Goal: Check status: Check status

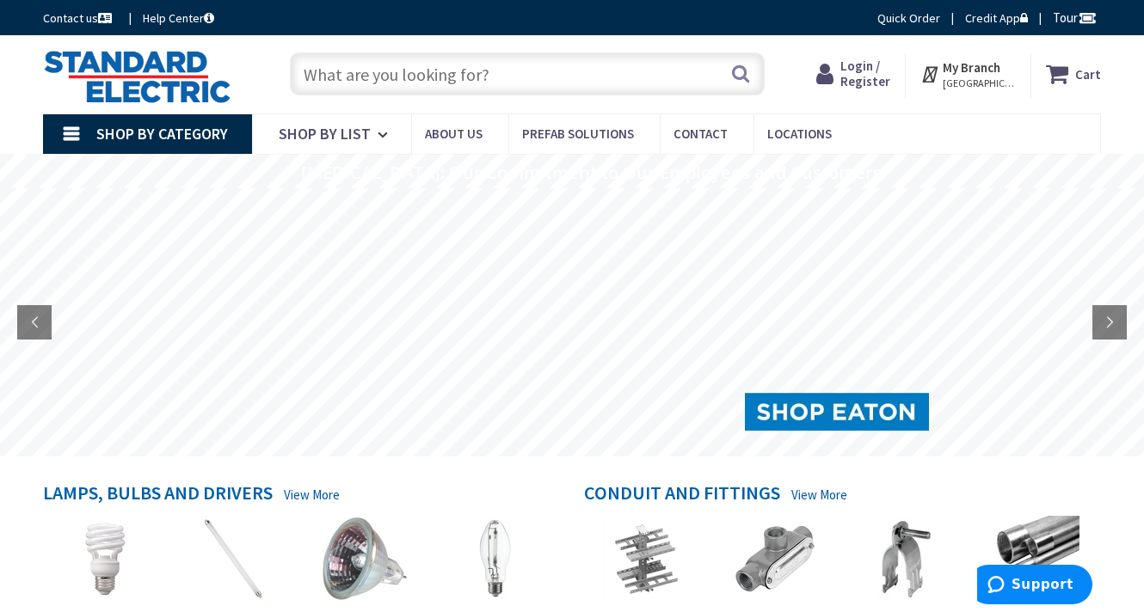
click at [873, 74] on span "Login / Register" at bounding box center [865, 74] width 50 height 32
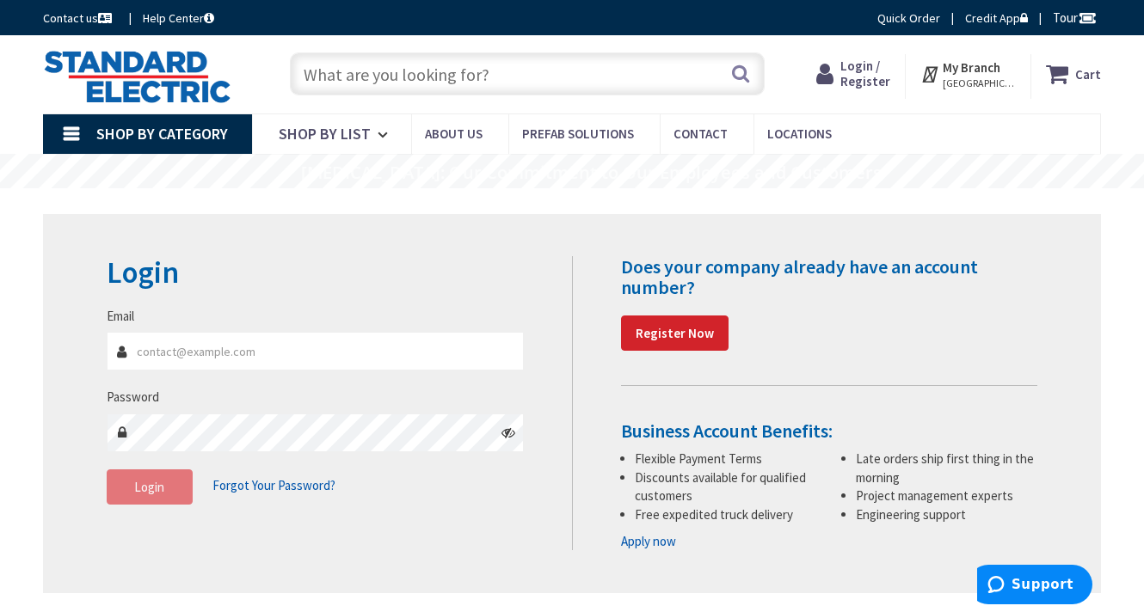
type input "[PERSON_NAME][EMAIL_ADDRESS][PERSON_NAME][DOMAIN_NAME][US_STATE]"
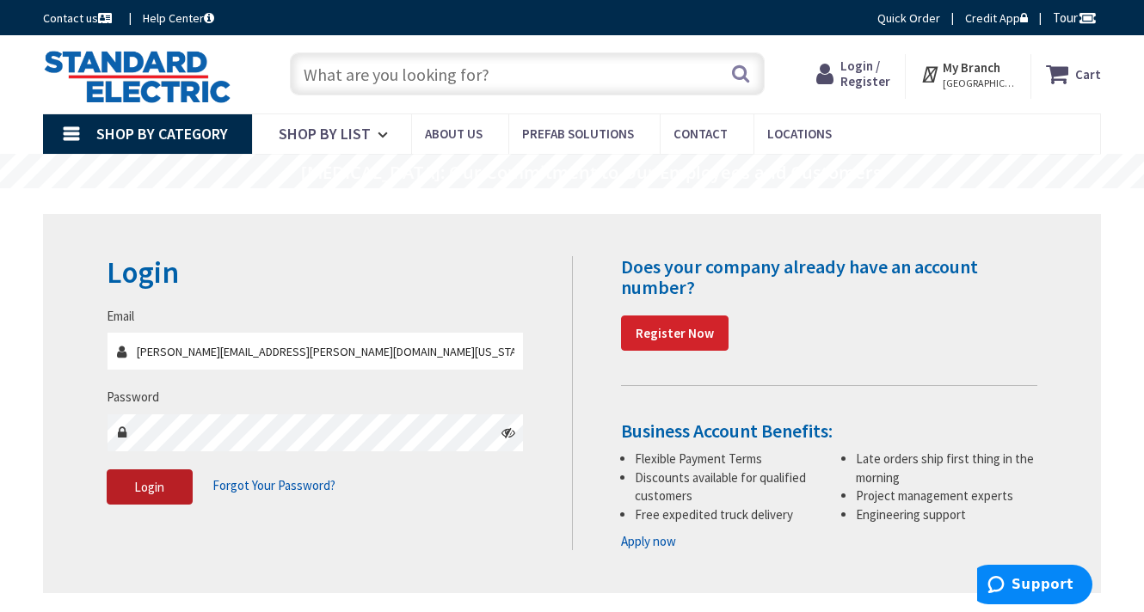
click at [166, 485] on button "Login" at bounding box center [150, 487] width 86 height 36
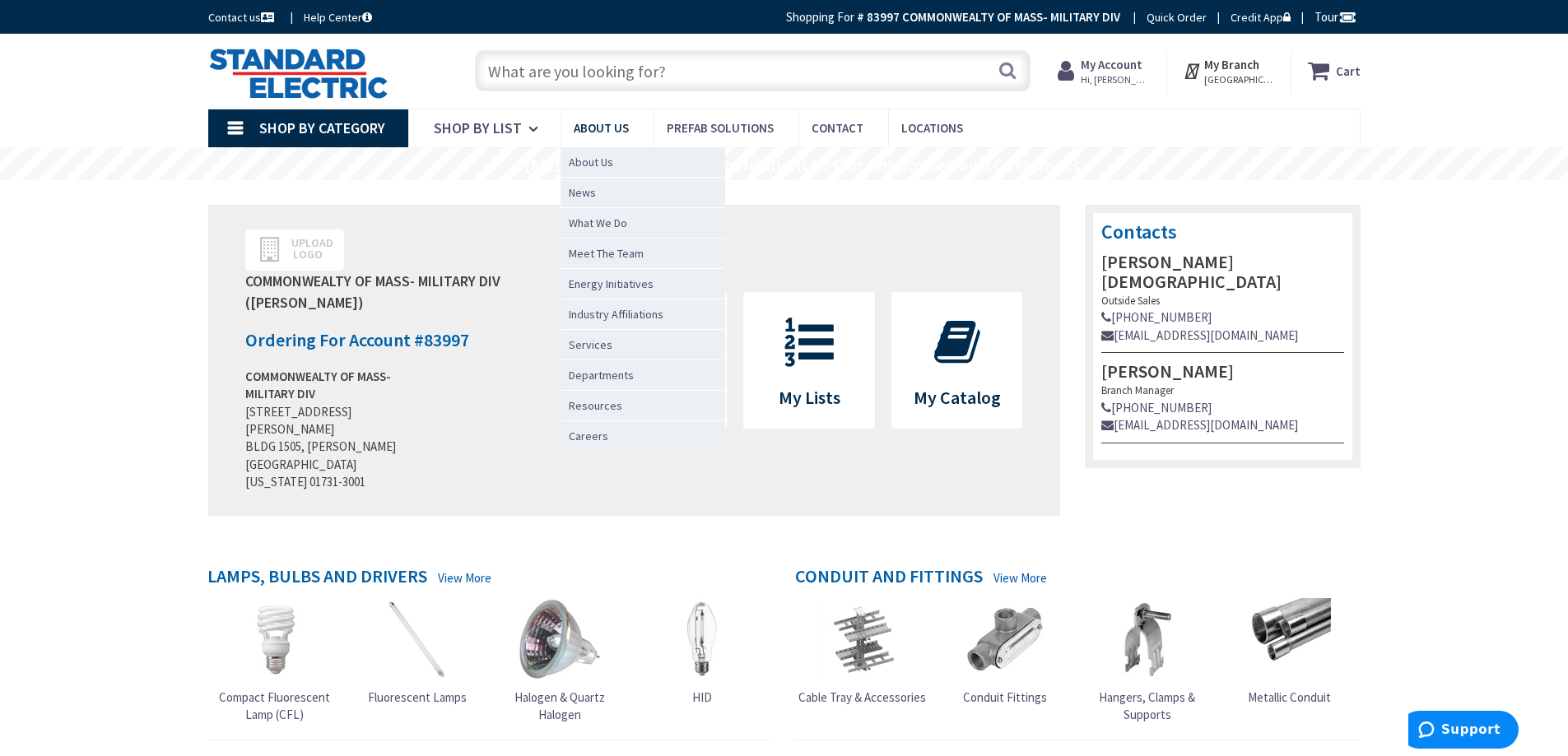
click at [592, 126] on span "About Us" at bounding box center [601, 128] width 56 height 15
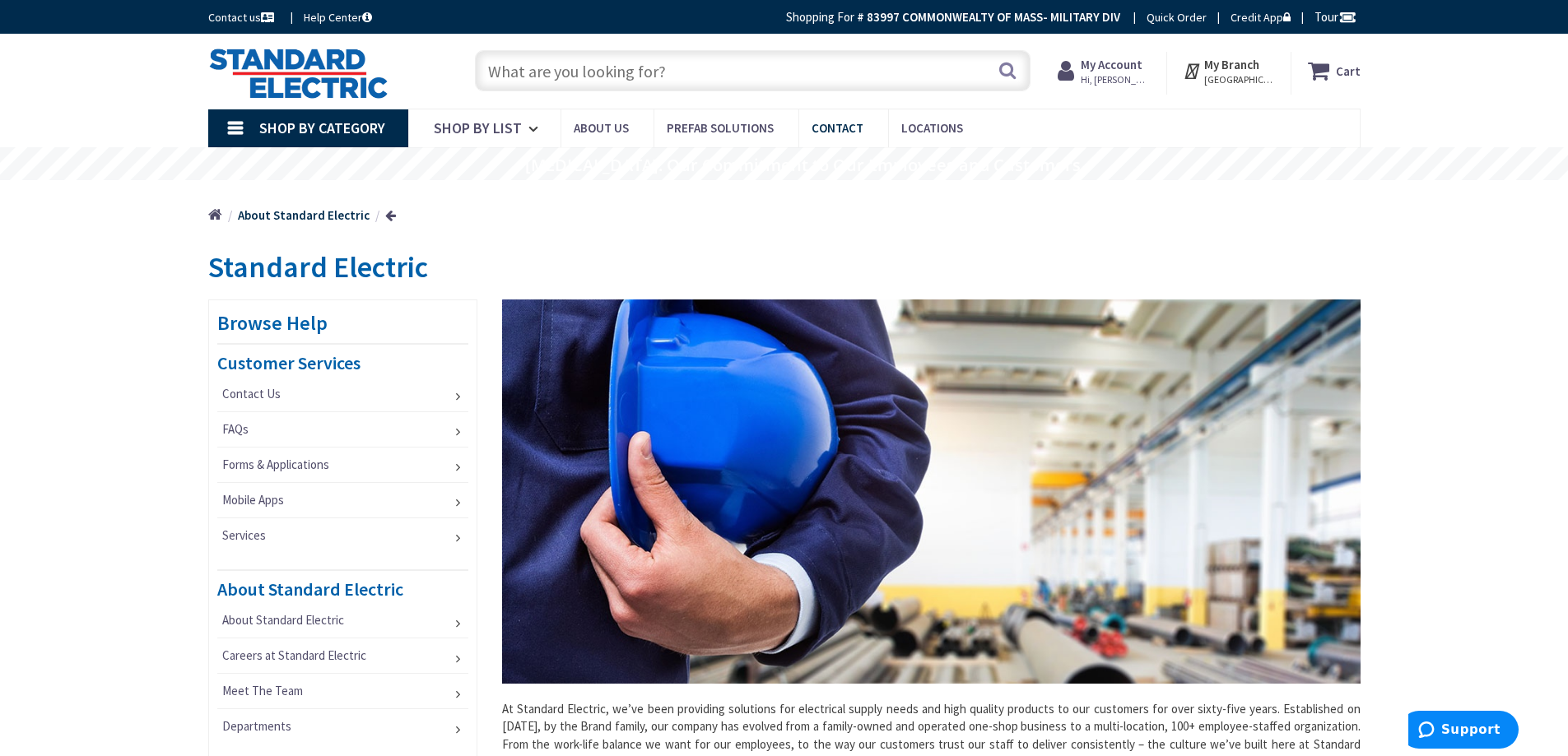
click at [829, 119] on link "Contact" at bounding box center [843, 127] width 90 height 37
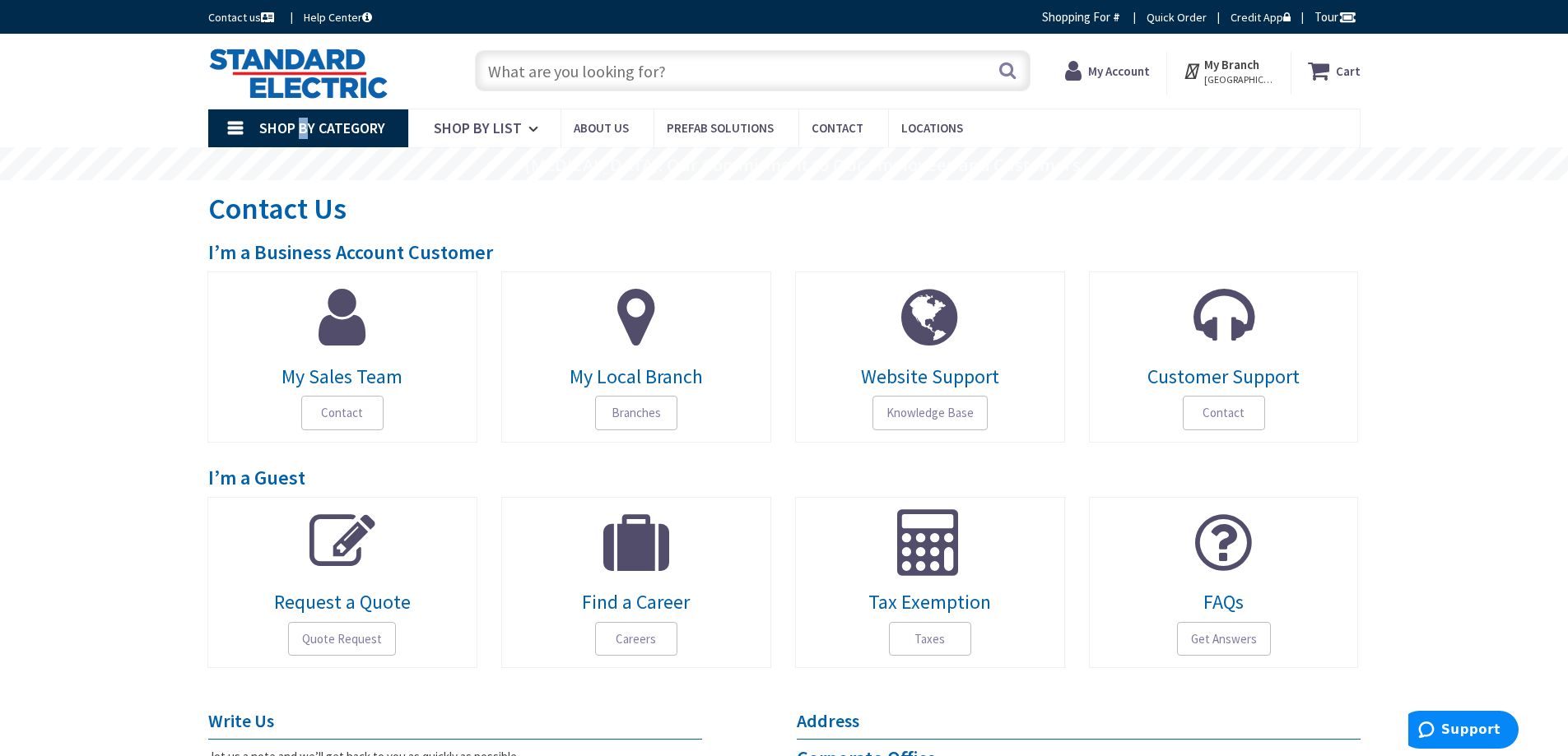
click at [302, 122] on span "Shop By Category" at bounding box center [323, 128] width 126 height 19
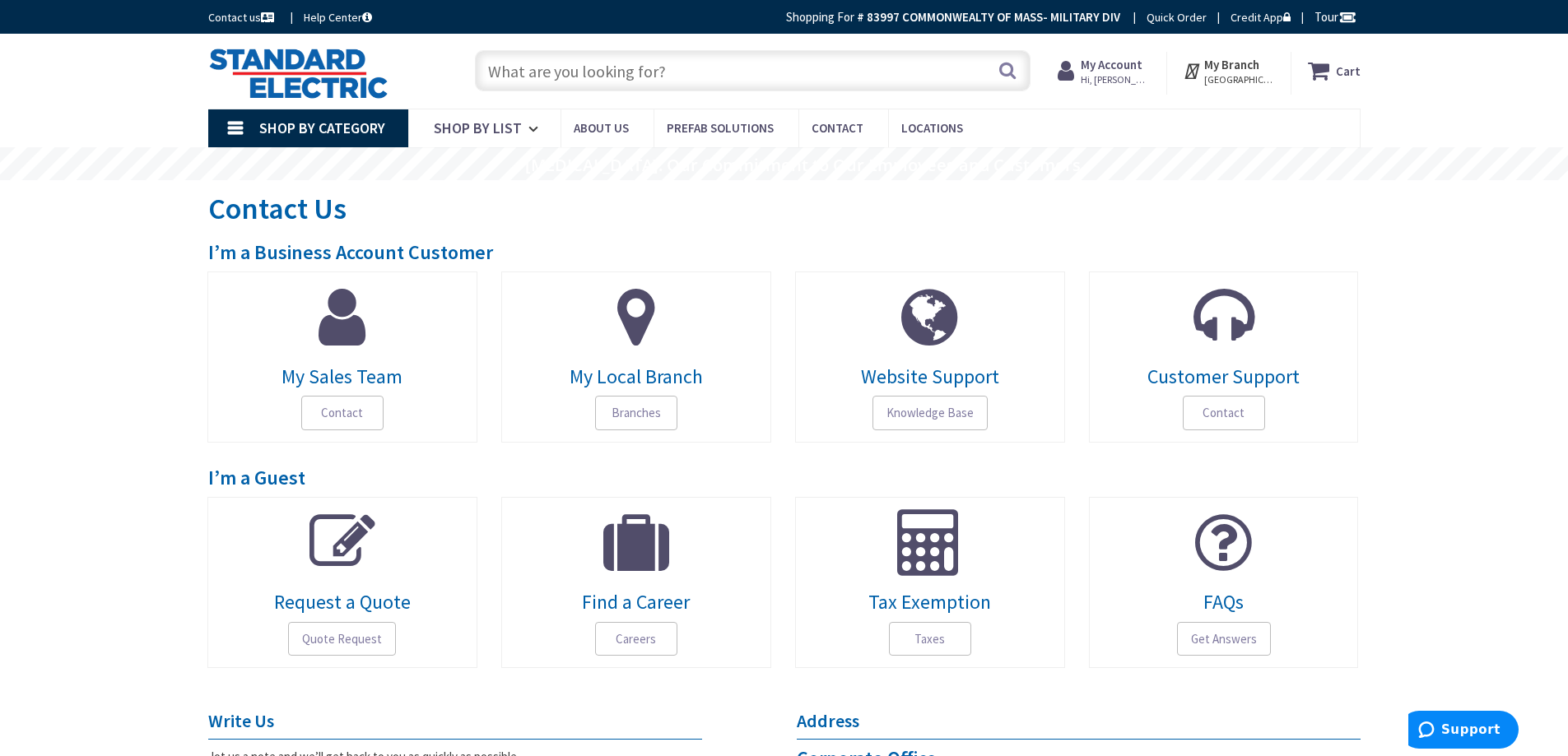
click at [1113, 76] on span "Hi, [PERSON_NAME]" at bounding box center [1115, 80] width 70 height 13
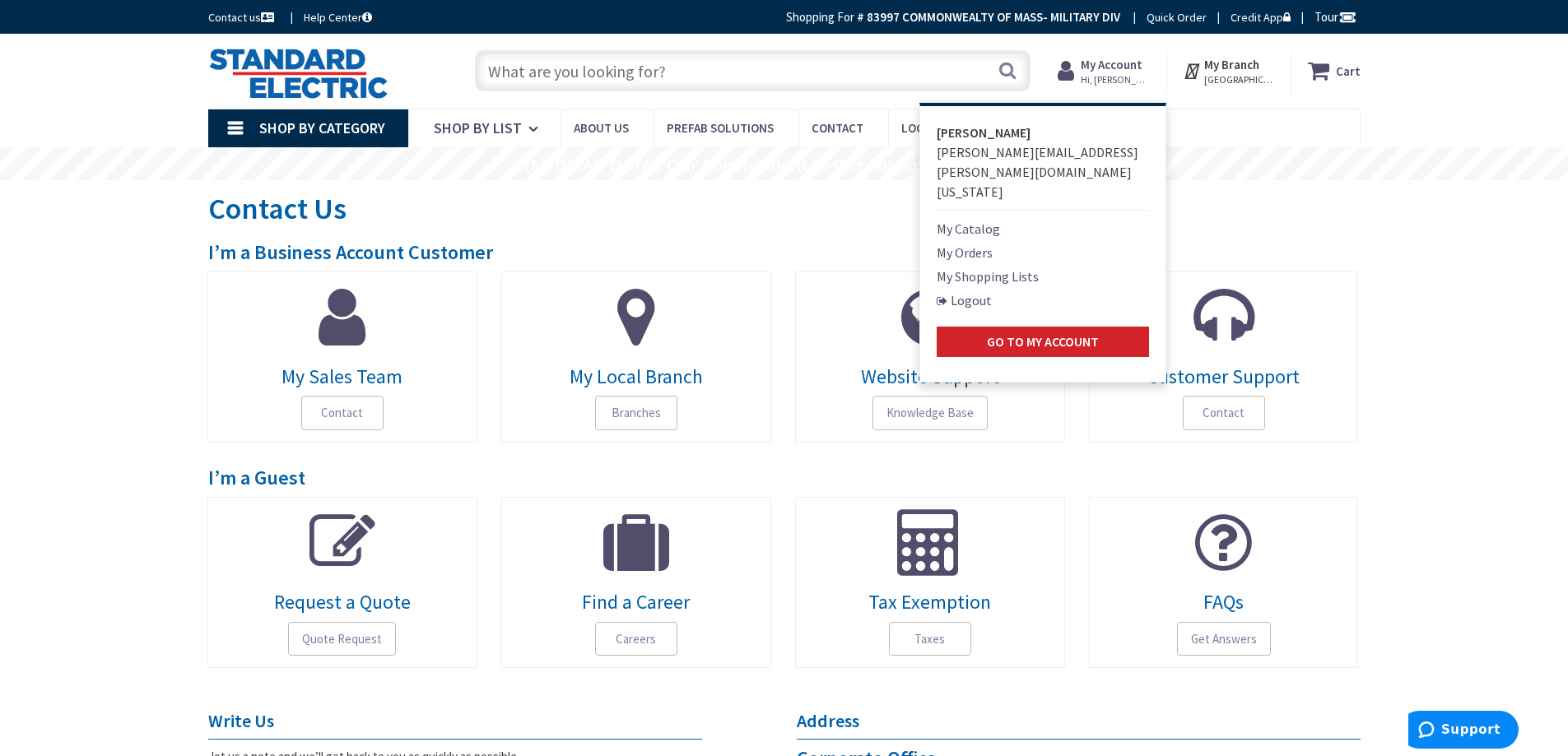
click at [961, 243] on link "My Orders" at bounding box center [964, 253] width 56 height 20
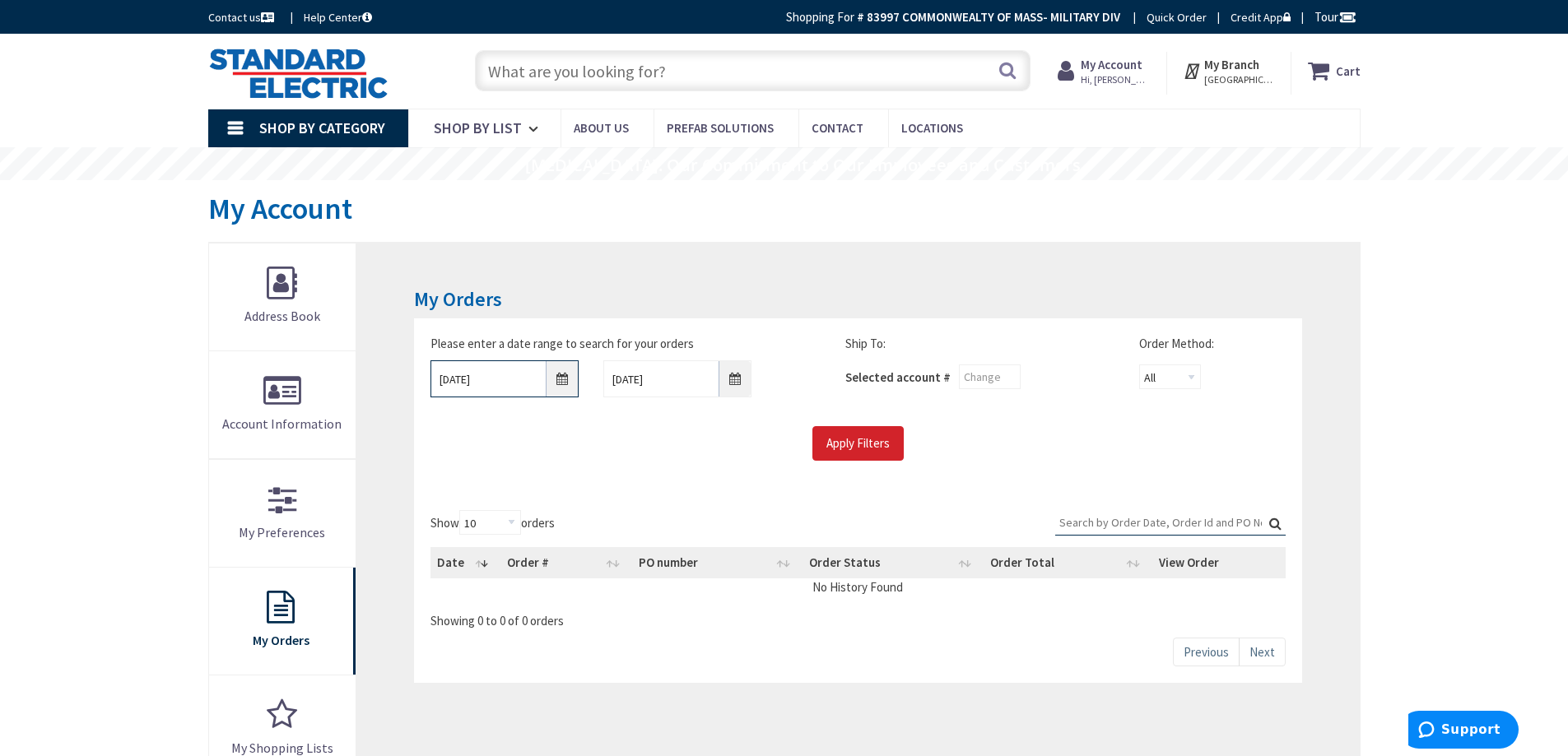
click at [555, 376] on input "9/3/2025" at bounding box center [504, 379] width 148 height 37
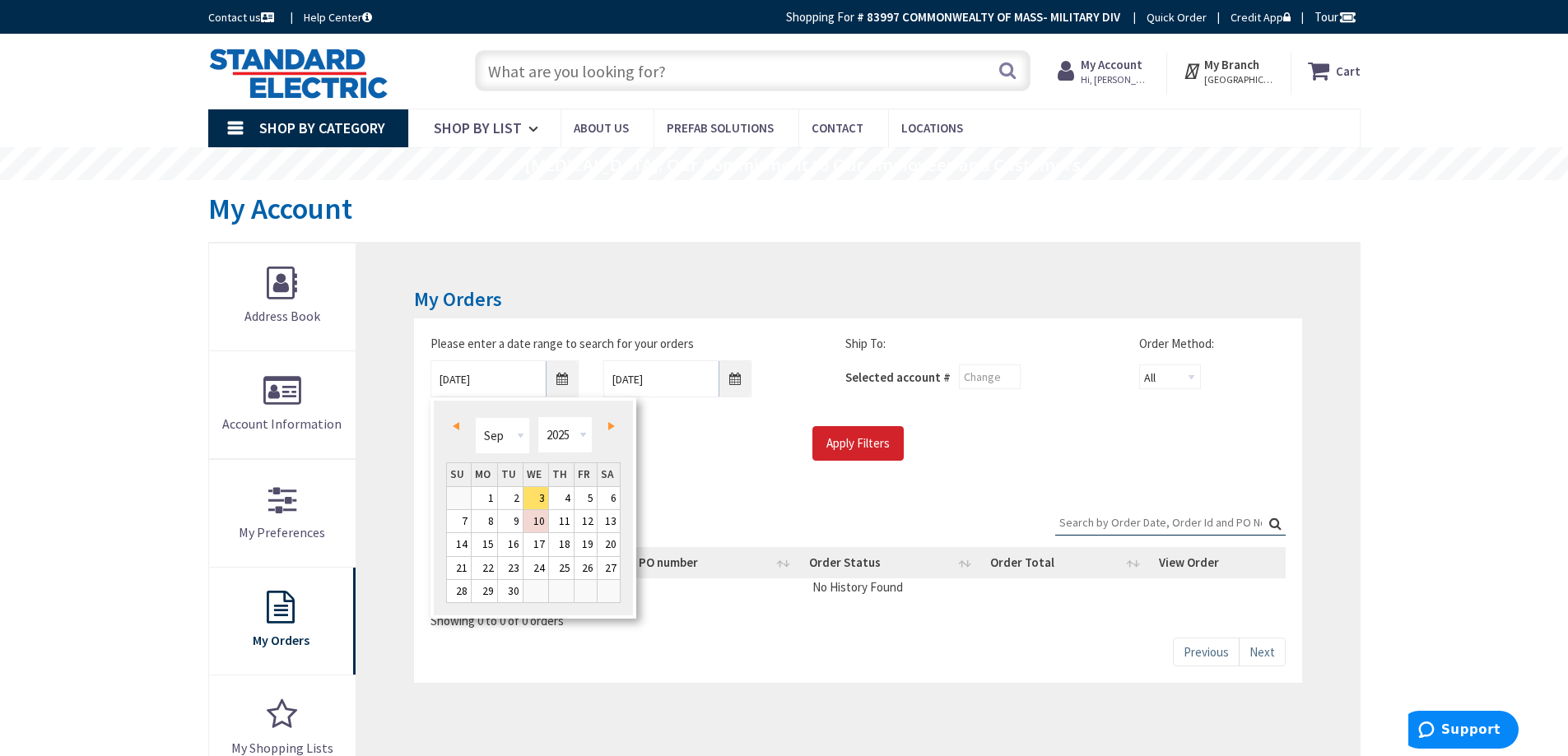
click at [458, 418] on link "Prev" at bounding box center [459, 425] width 22 height 22
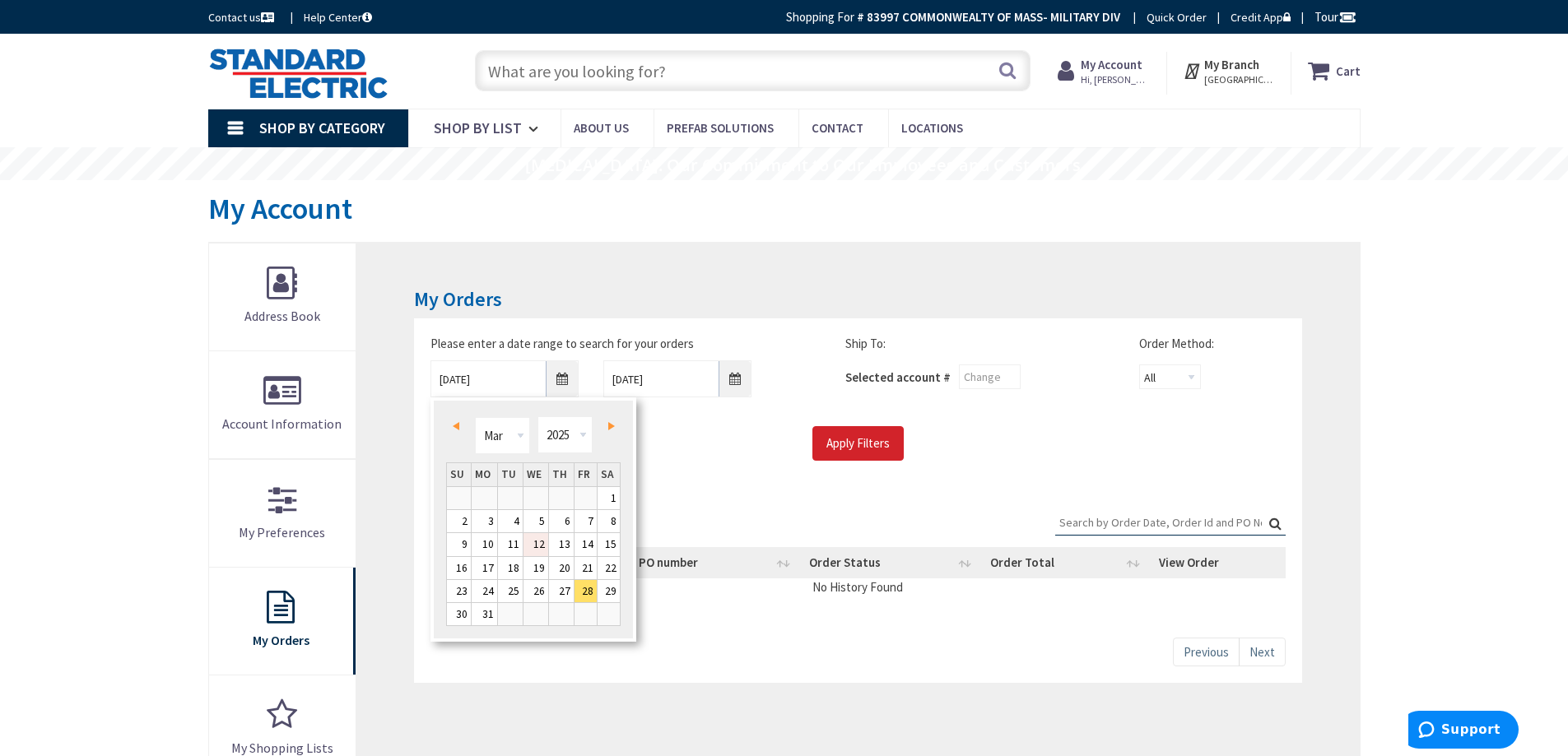
click at [539, 542] on link "12" at bounding box center [536, 544] width 25 height 22
type input "03/12/2025"
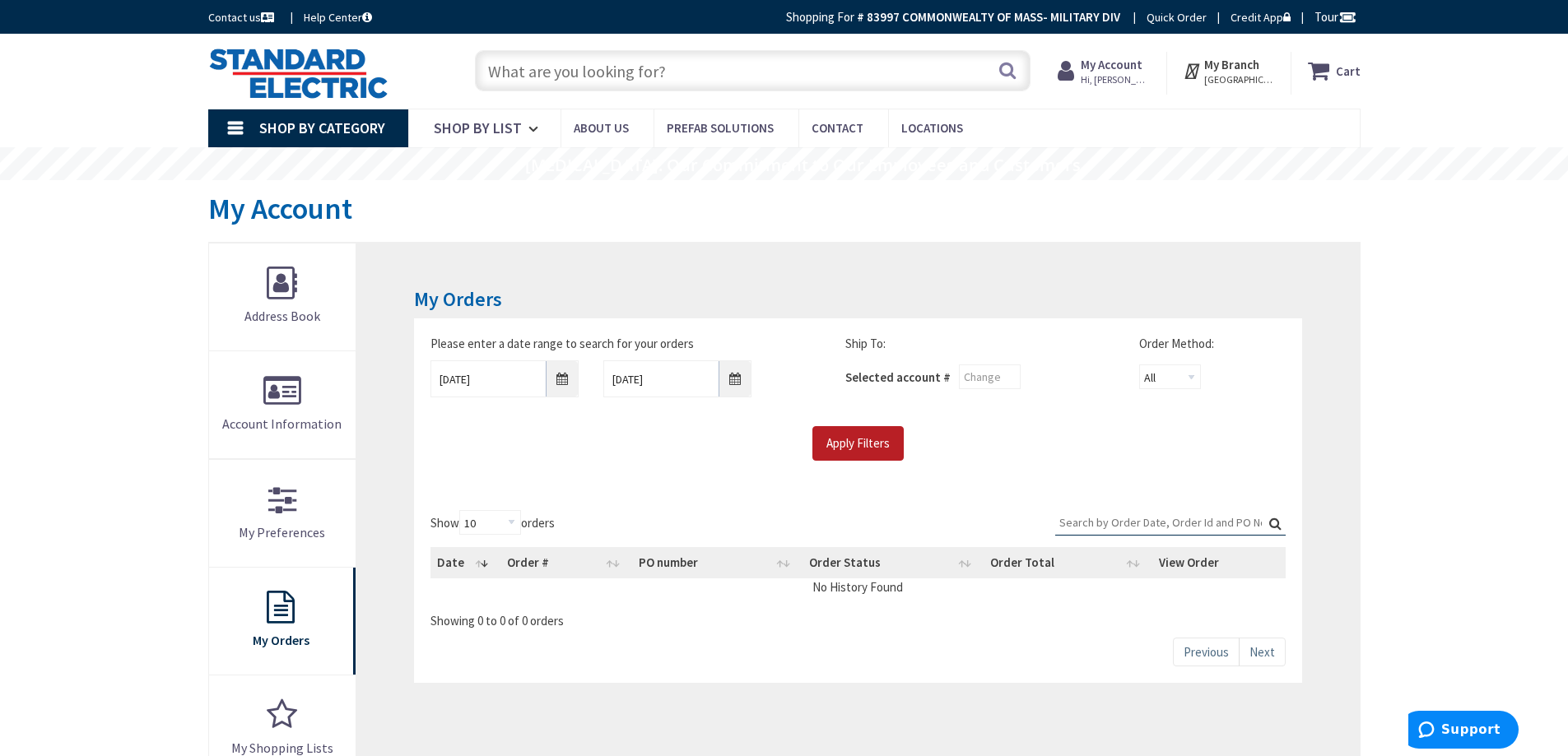
click at [845, 443] on input "Apply Filters" at bounding box center [858, 443] width 91 height 34
click at [843, 420] on div "Please enter a date range to search for your orders 03/12/2025 9/10/2025 Ship T…" at bounding box center [858, 398] width 879 height 126
click at [840, 443] on input "Apply Filters" at bounding box center [858, 443] width 91 height 34
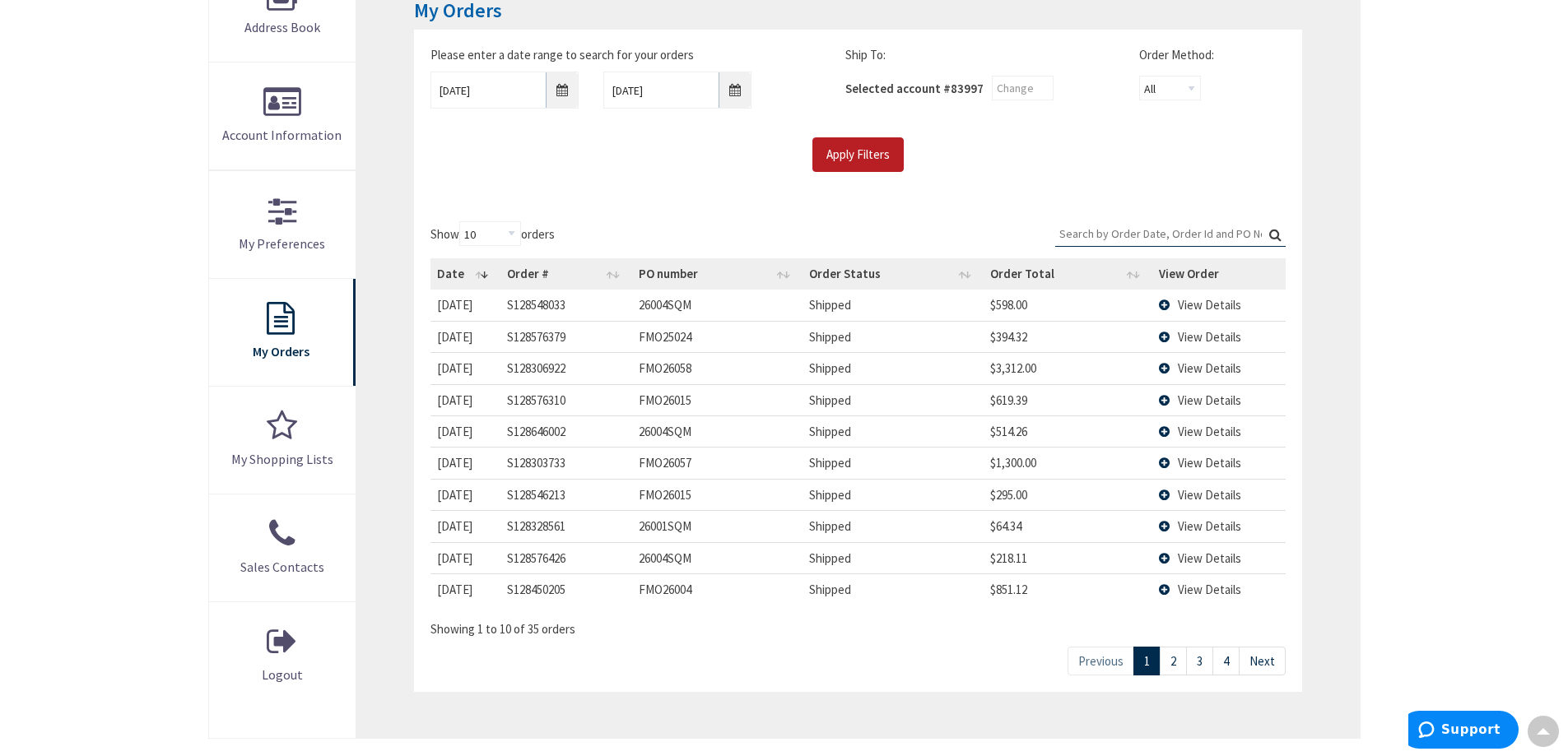
scroll to position [329, 0]
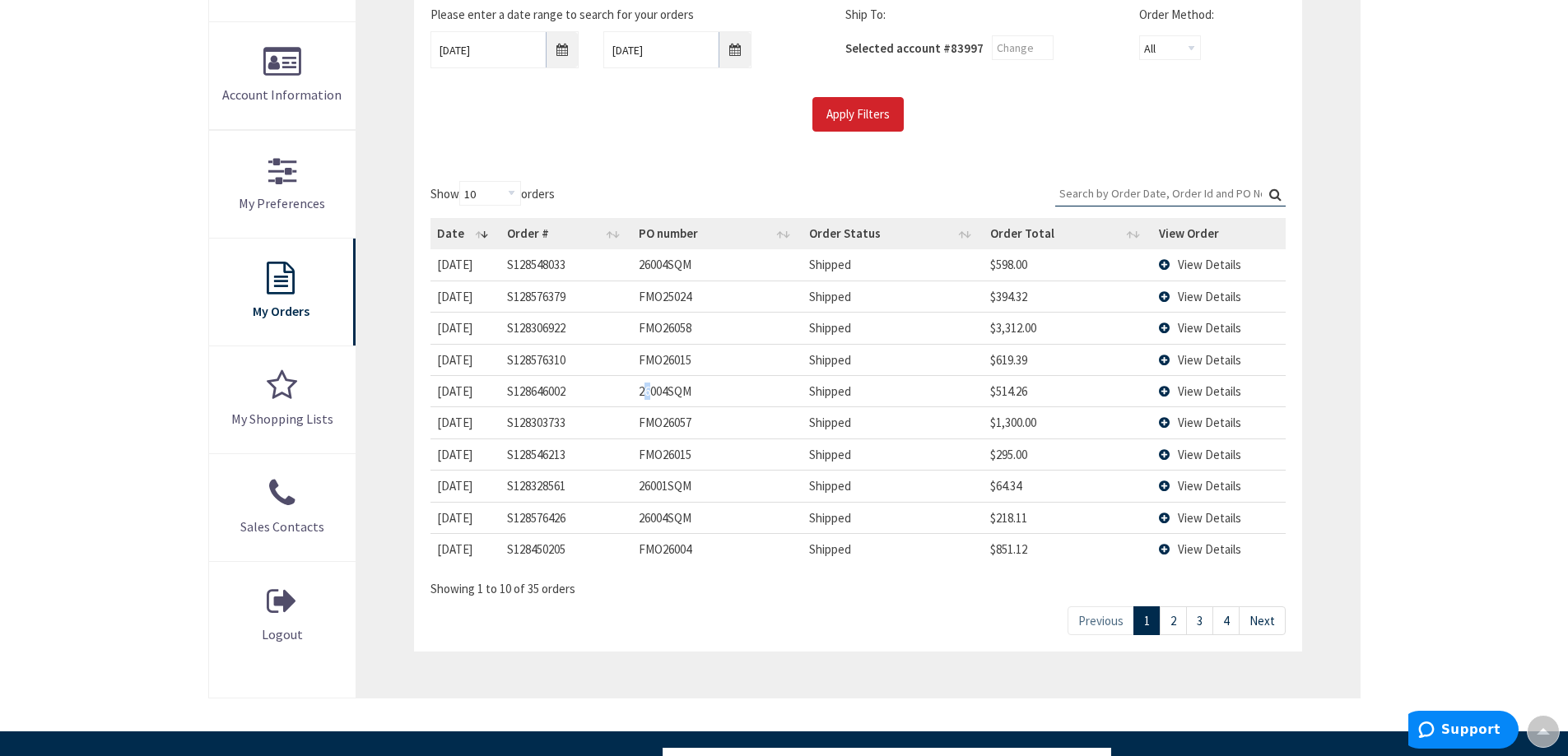
click at [649, 390] on td "26004SQM" at bounding box center [717, 390] width 170 height 32
click at [1176, 616] on link "2" at bounding box center [1174, 621] width 27 height 29
drag, startPoint x: 638, startPoint y: 420, endPoint x: 778, endPoint y: 453, distance: 143.8
click at [778, 453] on tbody "8/6/2025 2025-08-06 S128485549 26003SQM Shipped $461.70 View Details 8/6/2025 2…" at bounding box center [858, 407] width 855 height 315
click at [1203, 394] on span "View Details" at bounding box center [1209, 391] width 63 height 15
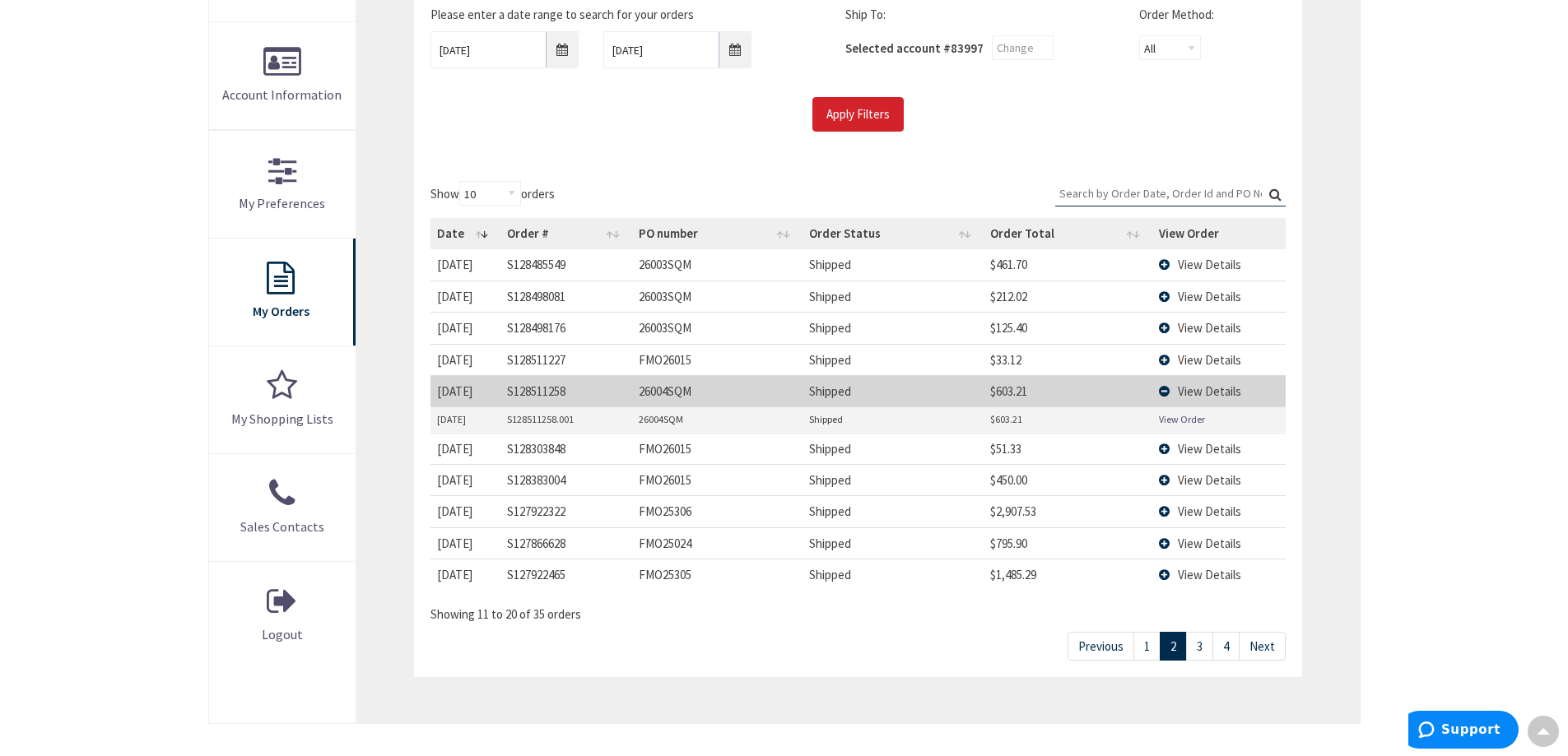
click at [1182, 418] on link "View Order" at bounding box center [1182, 419] width 46 height 14
click at [1201, 645] on link "3" at bounding box center [1199, 646] width 27 height 29
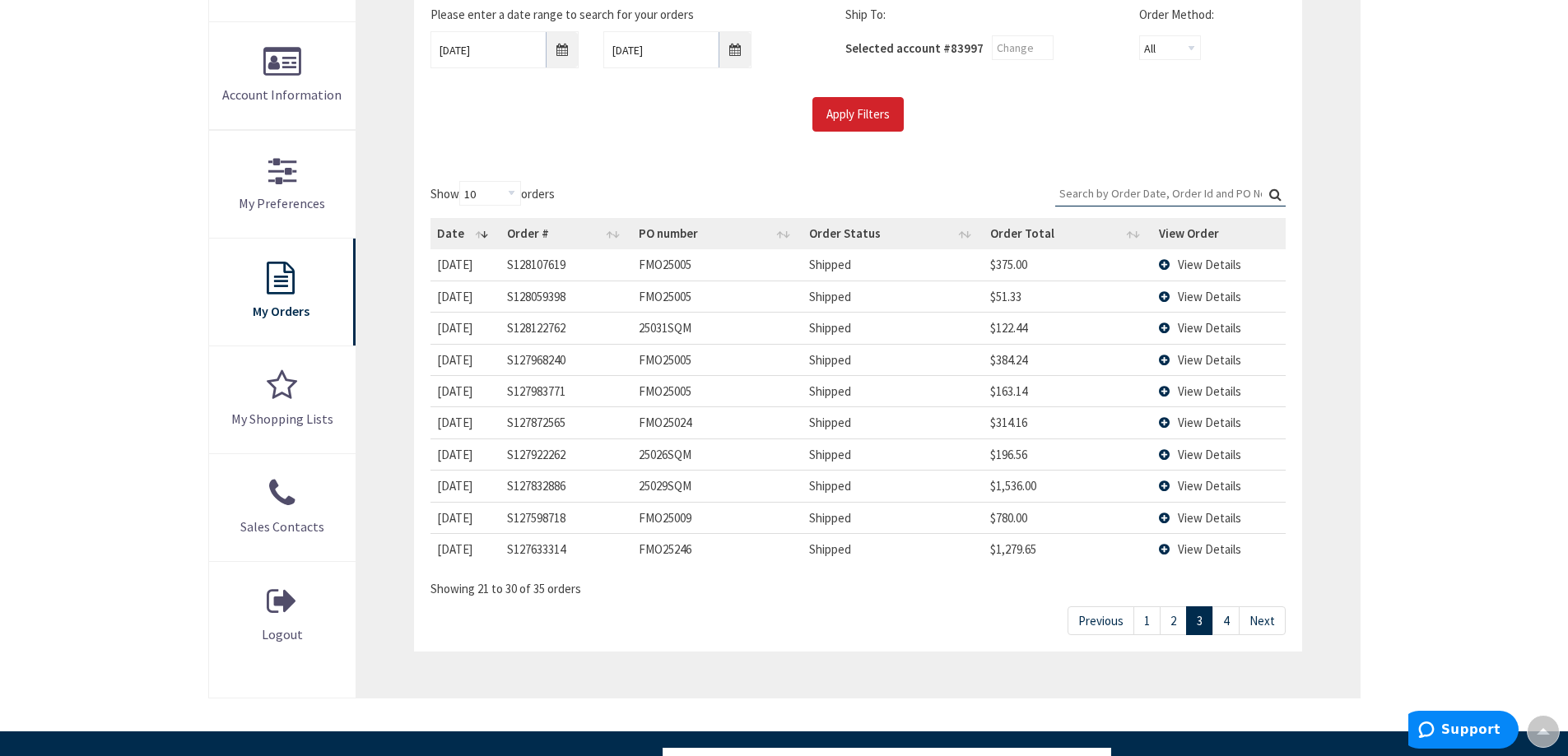
click at [1223, 322] on span "View Details" at bounding box center [1209, 327] width 63 height 15
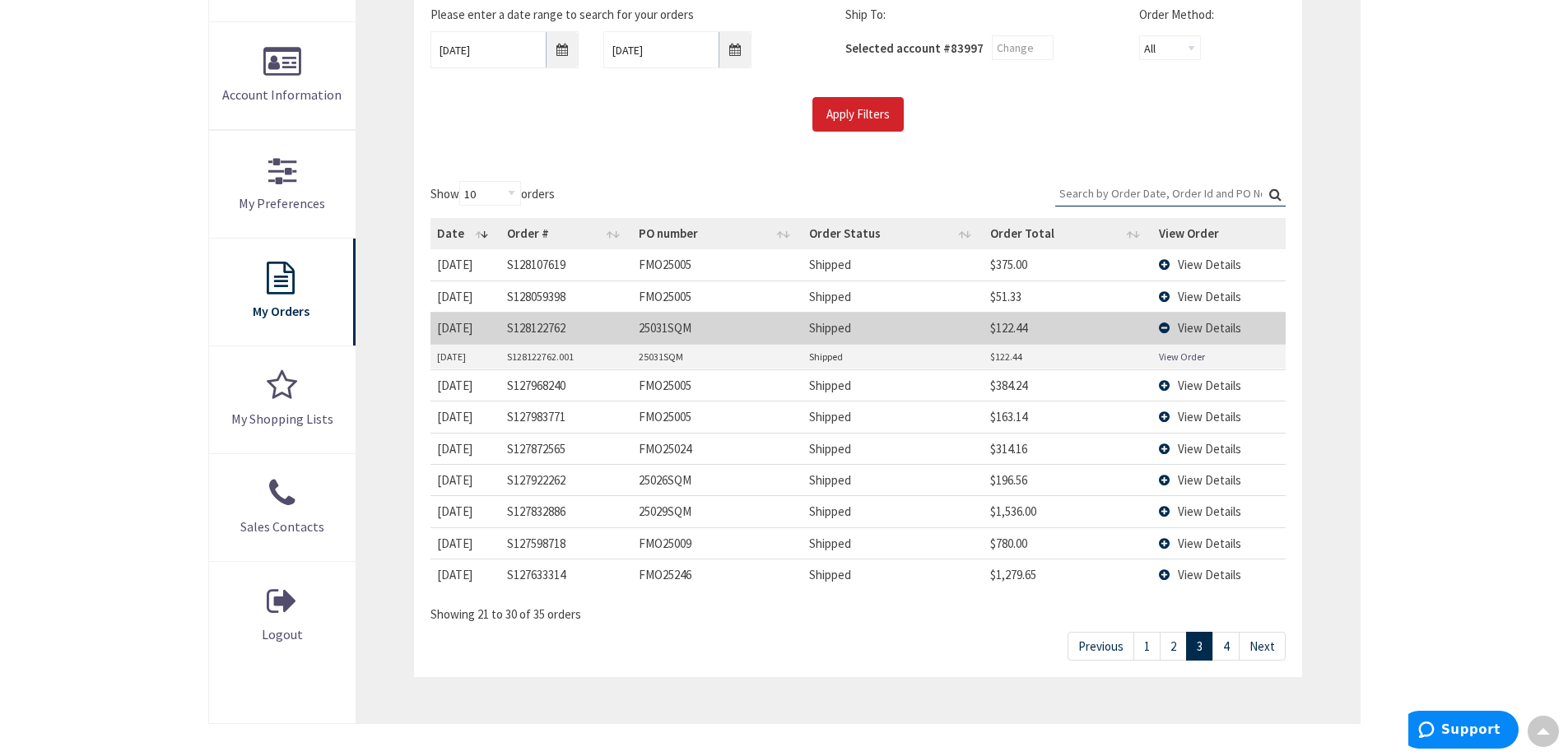
click at [1178, 360] on link "View Order" at bounding box center [1182, 356] width 46 height 14
click at [1200, 472] on td "View Details" at bounding box center [1219, 479] width 133 height 32
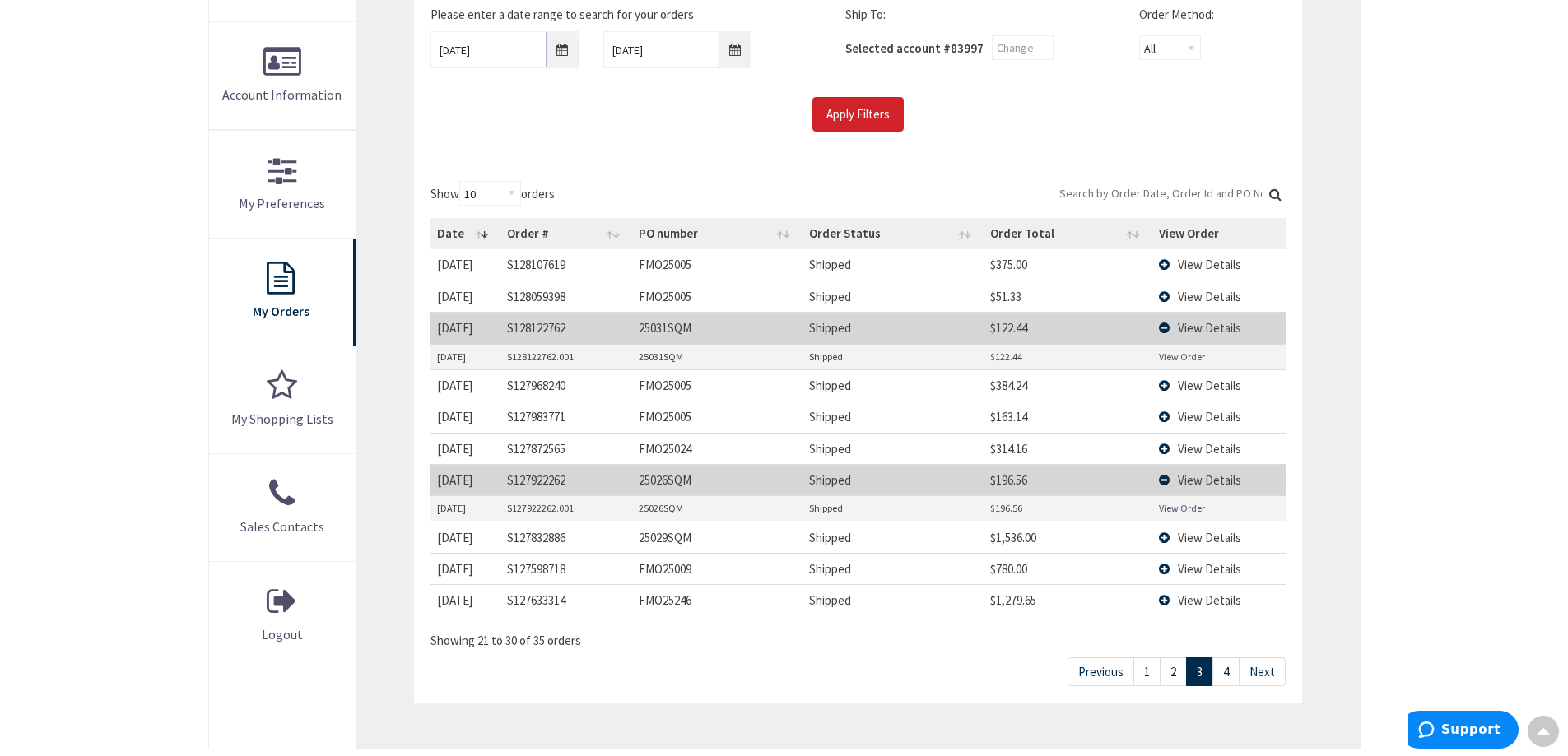
click at [1175, 511] on link "View Order" at bounding box center [1182, 508] width 46 height 14
click at [1213, 445] on span "View Details" at bounding box center [1209, 449] width 63 height 15
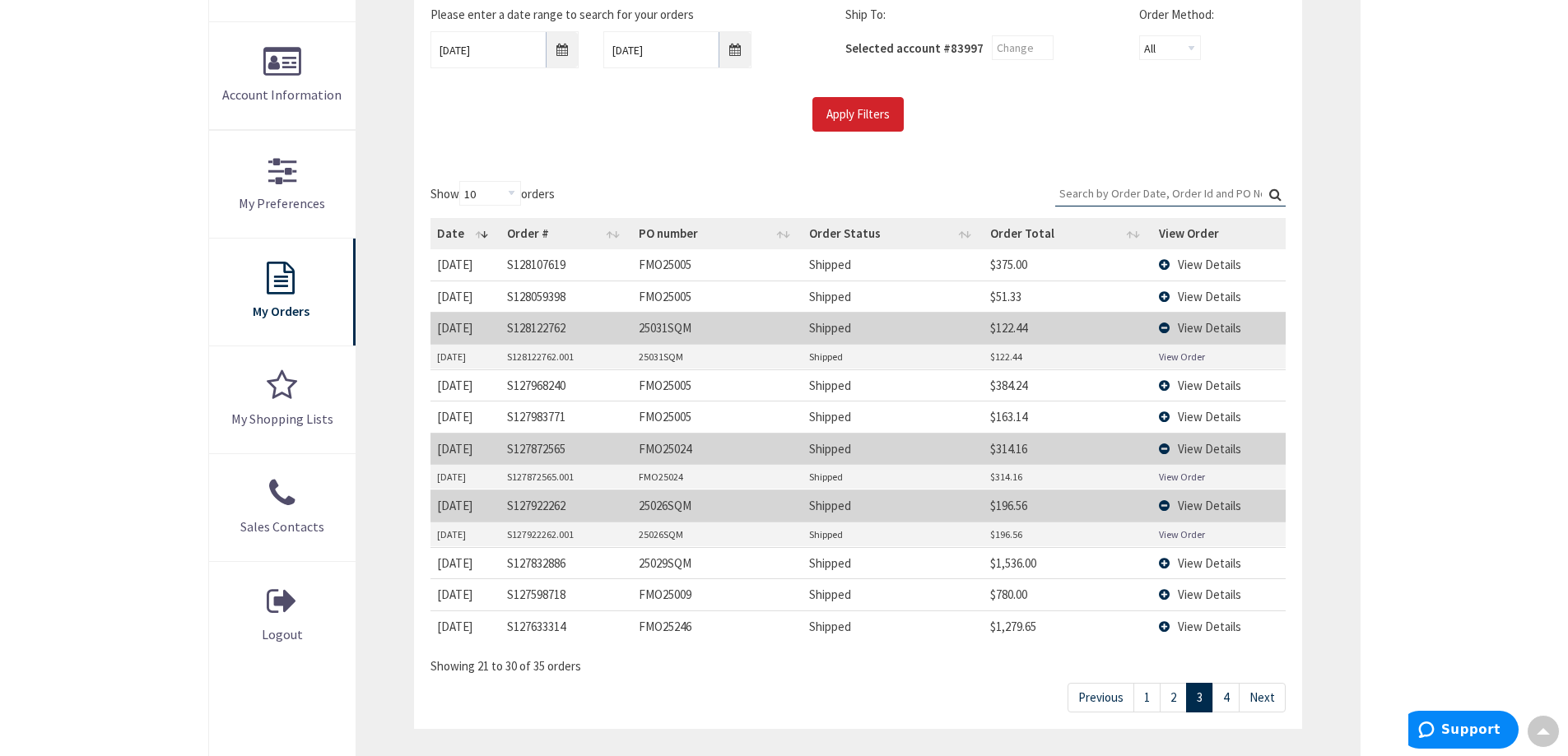
click at [1181, 474] on link "View Order" at bounding box center [1182, 477] width 46 height 14
click at [1202, 263] on span "View Details" at bounding box center [1209, 264] width 63 height 15
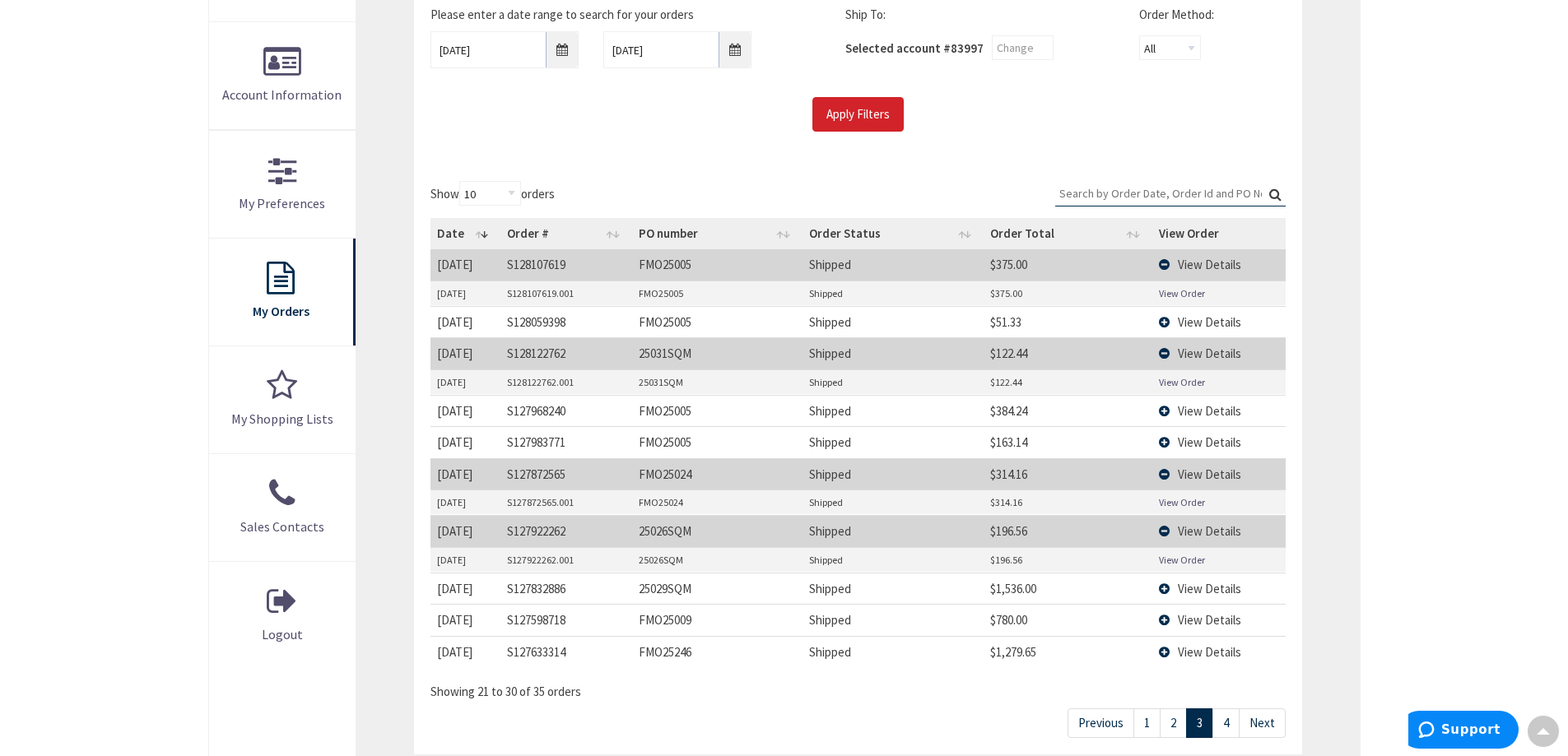
click at [1188, 292] on link "View Order" at bounding box center [1182, 293] width 46 height 14
click at [1207, 319] on span "View Details" at bounding box center [1209, 322] width 63 height 15
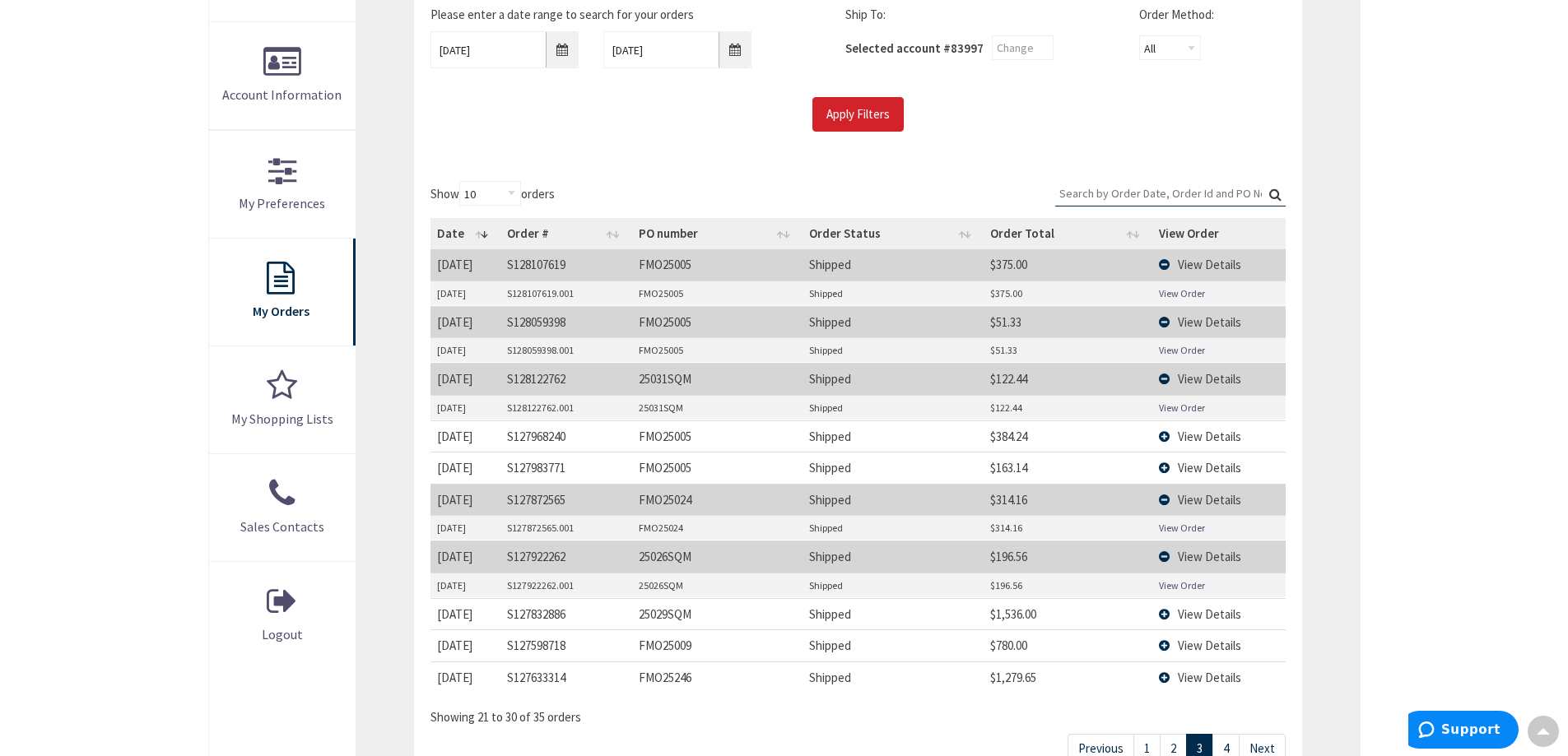
click at [1180, 346] on link "View Order" at bounding box center [1182, 350] width 46 height 14
click at [1191, 433] on span "View Details" at bounding box center [1209, 436] width 63 height 15
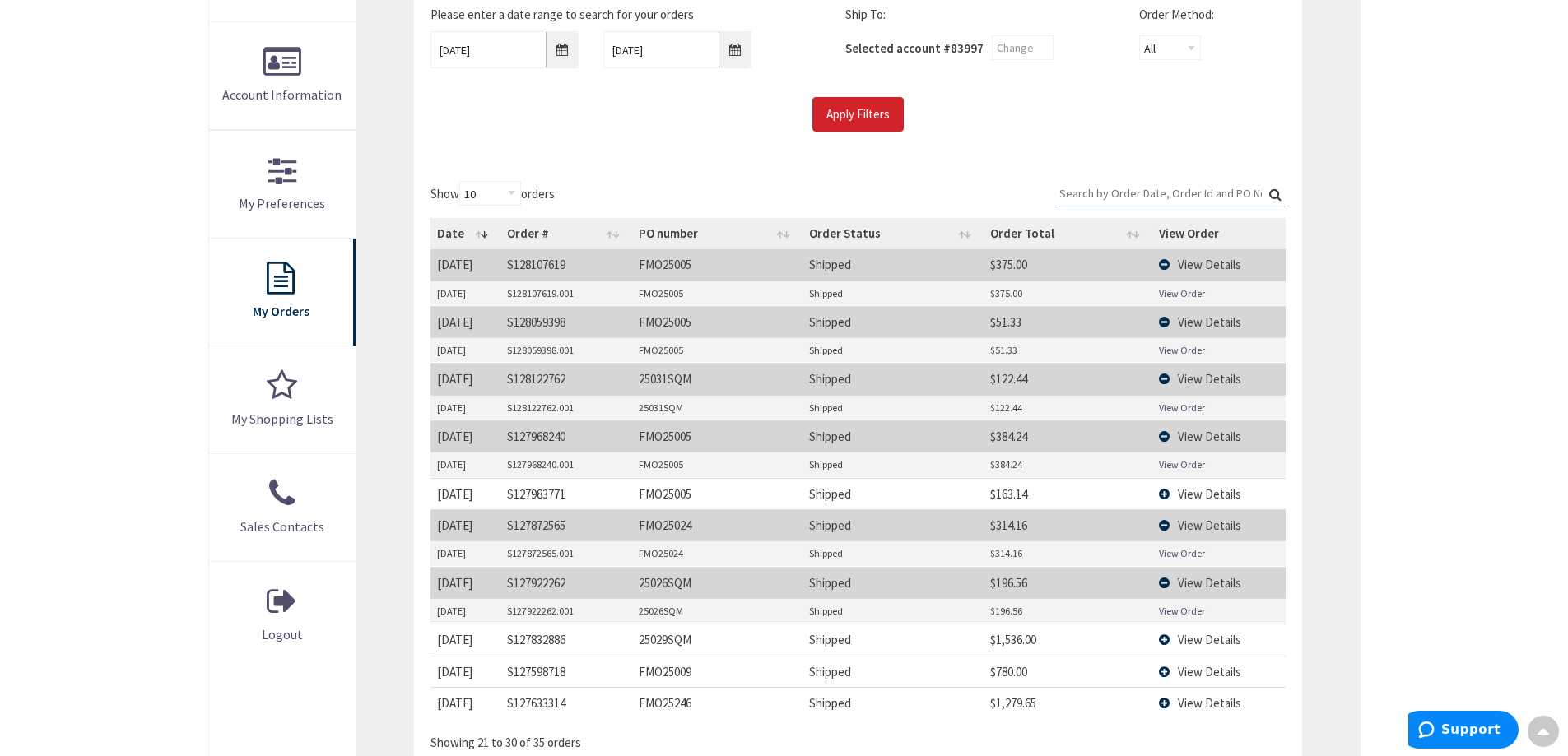
click at [1171, 464] on link "View Order" at bounding box center [1182, 464] width 46 height 14
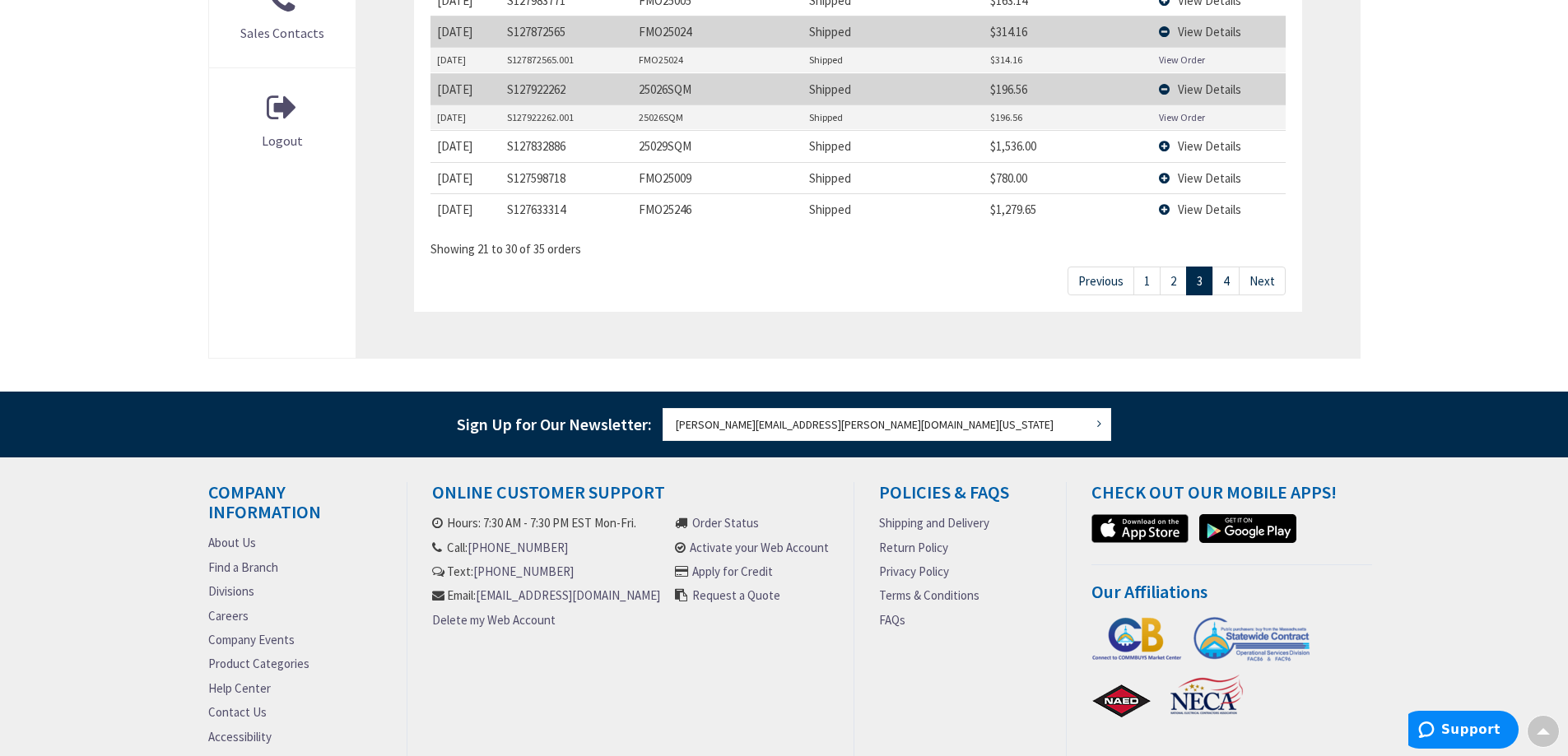
click at [1170, 285] on link "2" at bounding box center [1174, 281] width 27 height 29
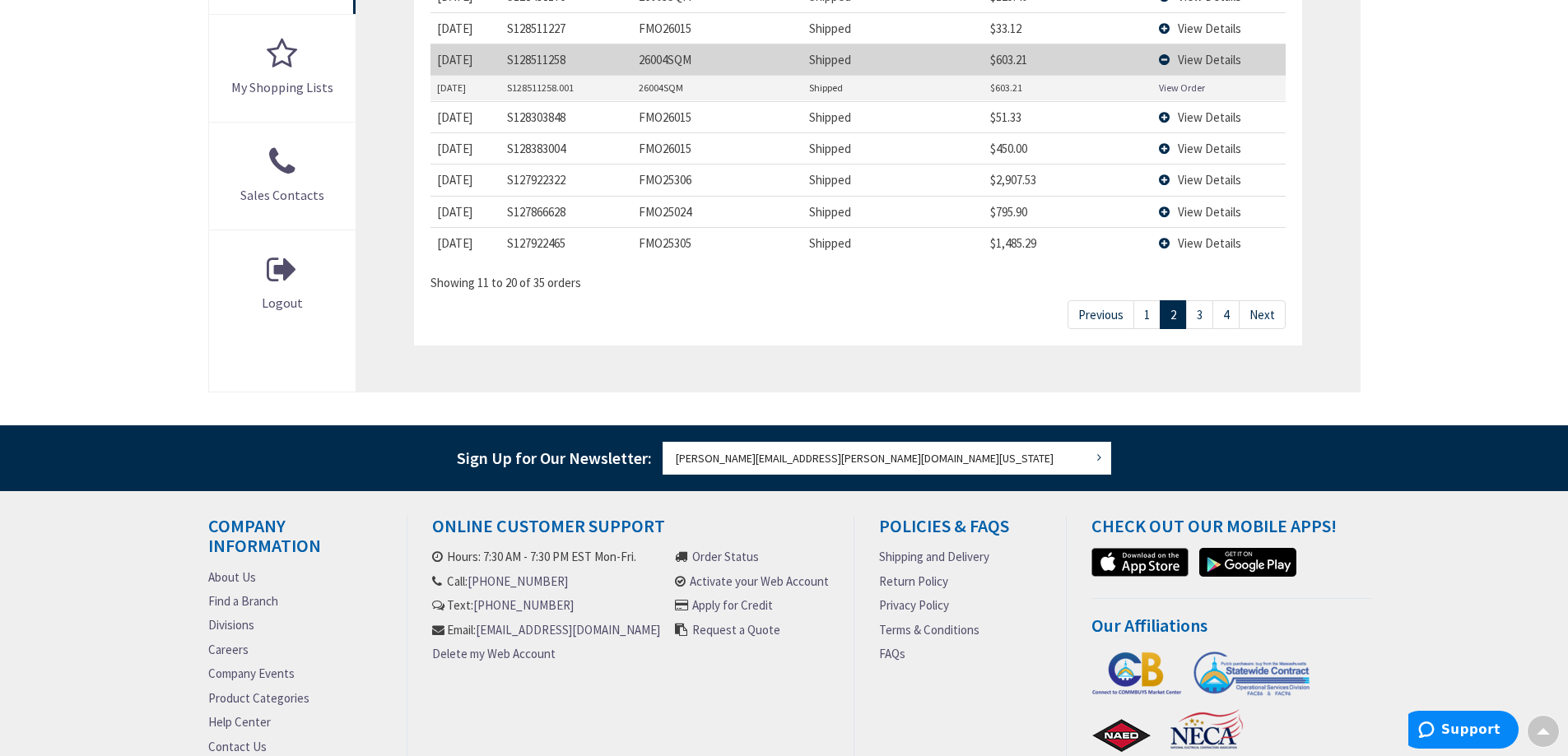
scroll to position [542, 0]
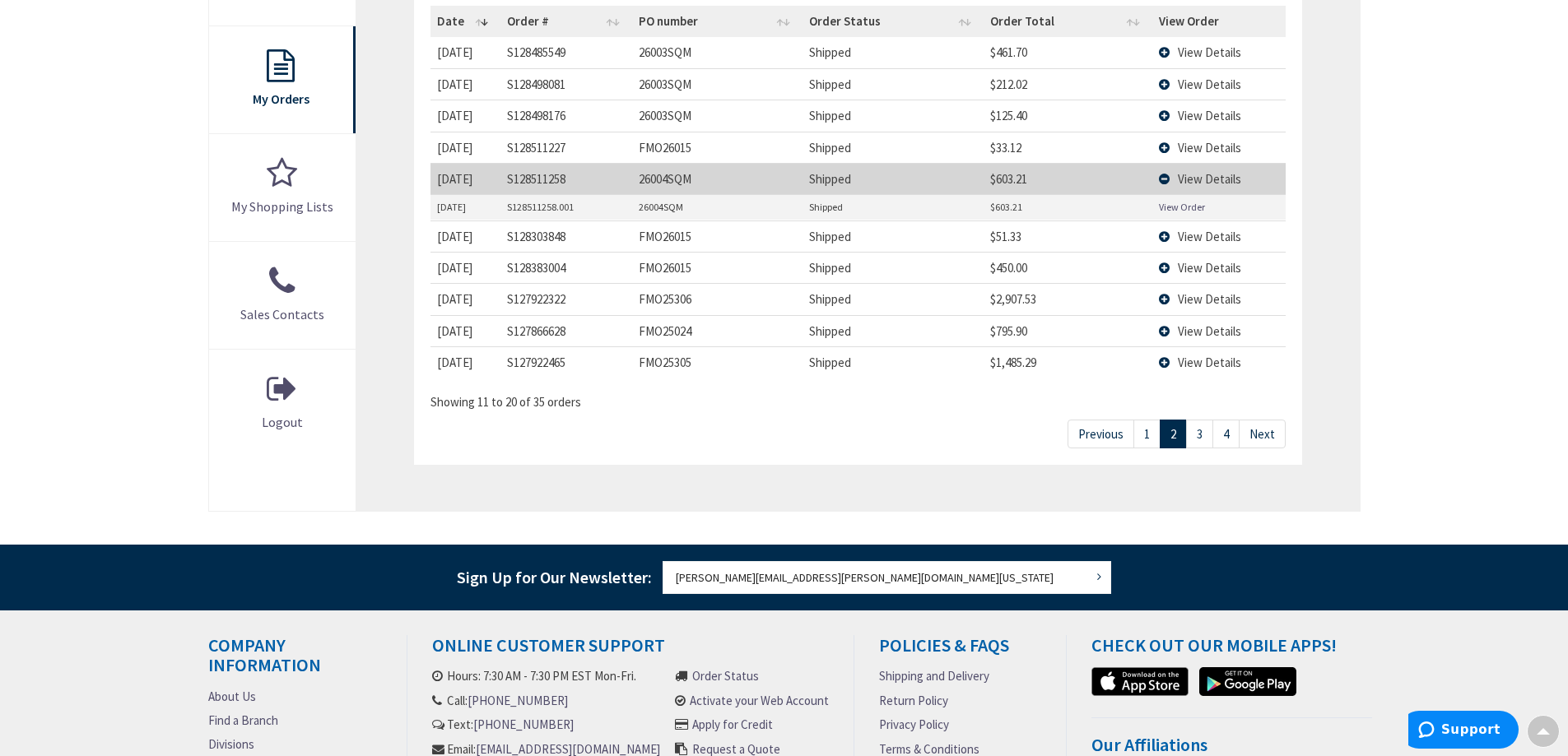
click at [1201, 370] on span "View Details" at bounding box center [1209, 363] width 63 height 15
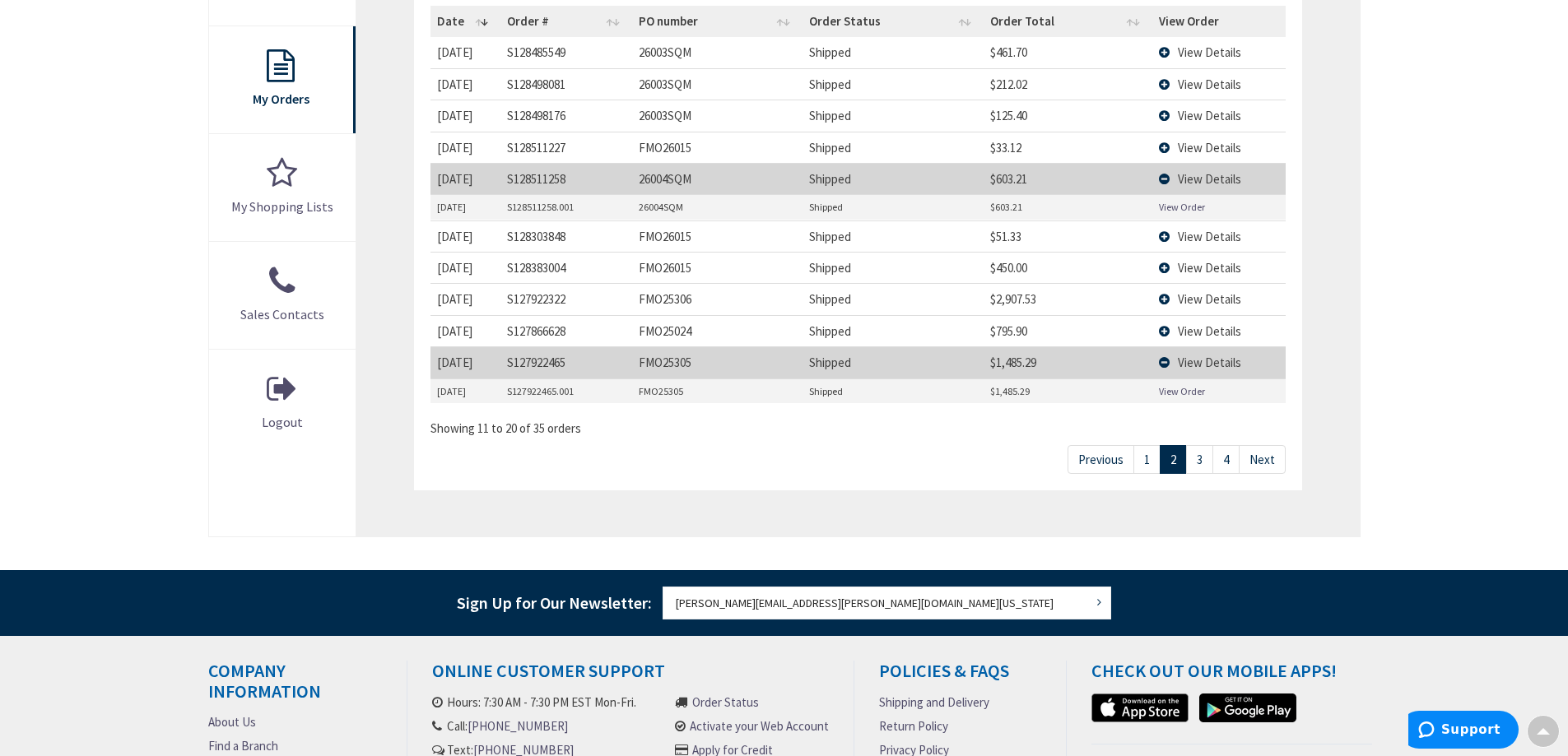
click at [1166, 396] on link "View Order" at bounding box center [1182, 391] width 46 height 14
click at [1191, 329] on span "View Details" at bounding box center [1209, 331] width 63 height 15
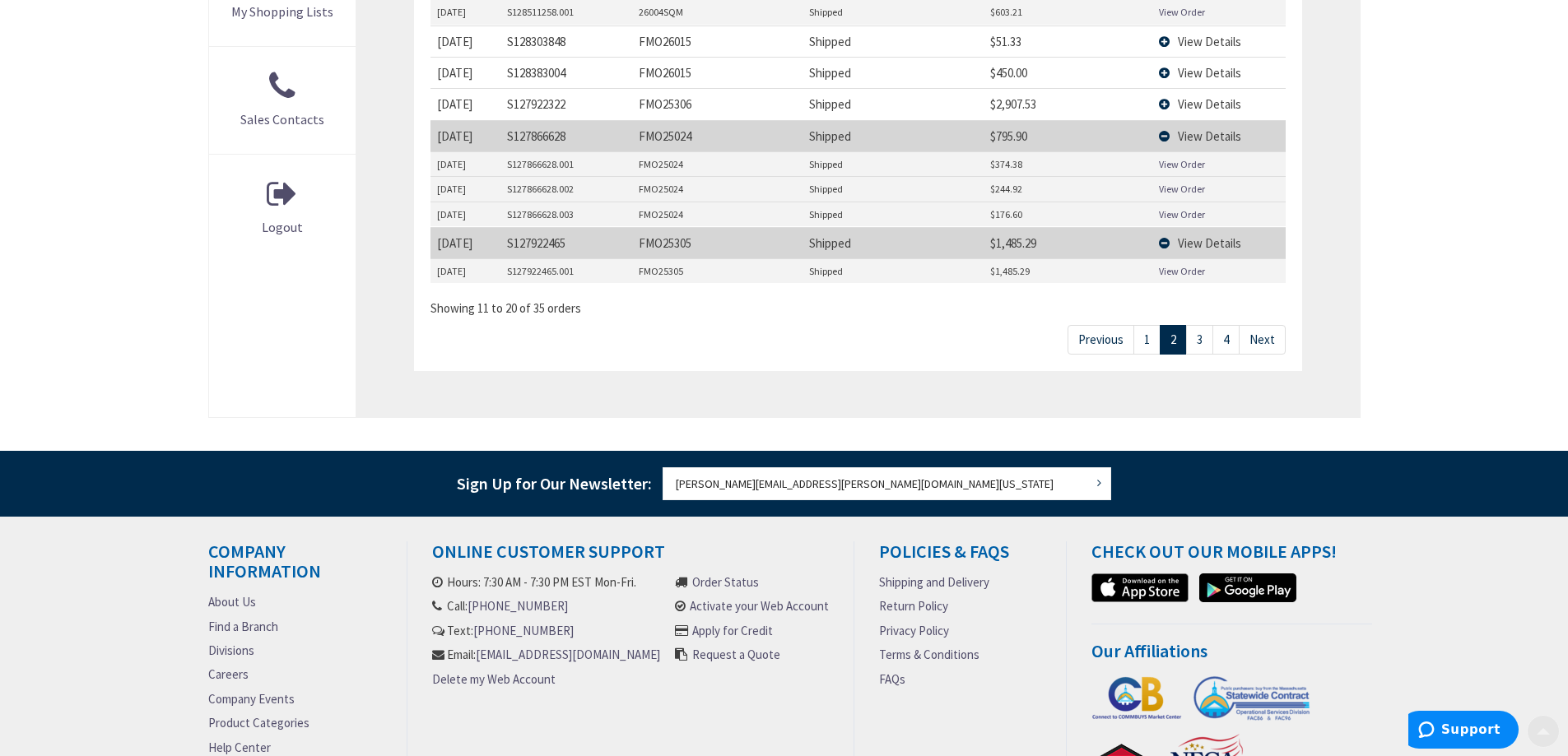
scroll to position [741, 0]
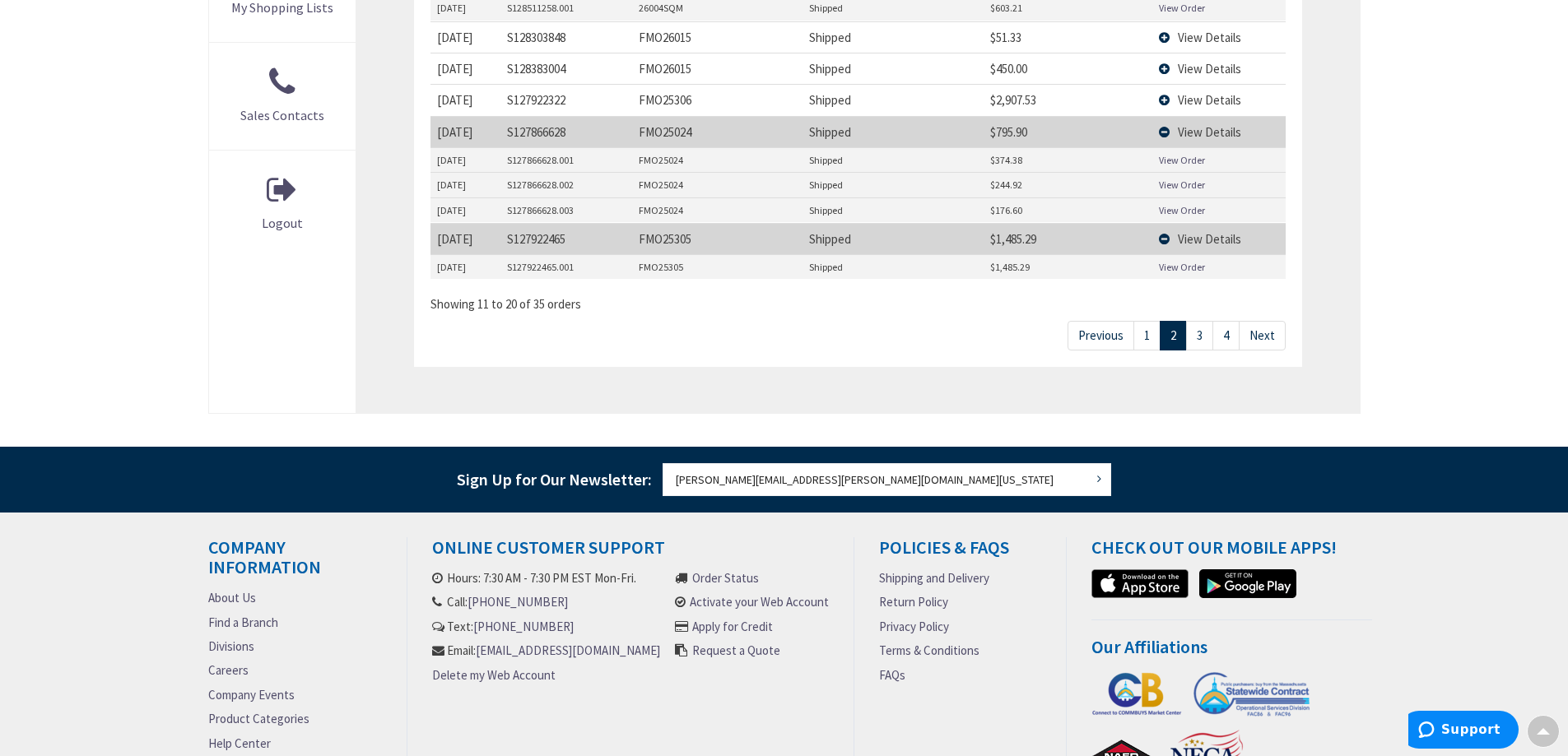
click at [1146, 338] on link "1" at bounding box center [1147, 335] width 27 height 29
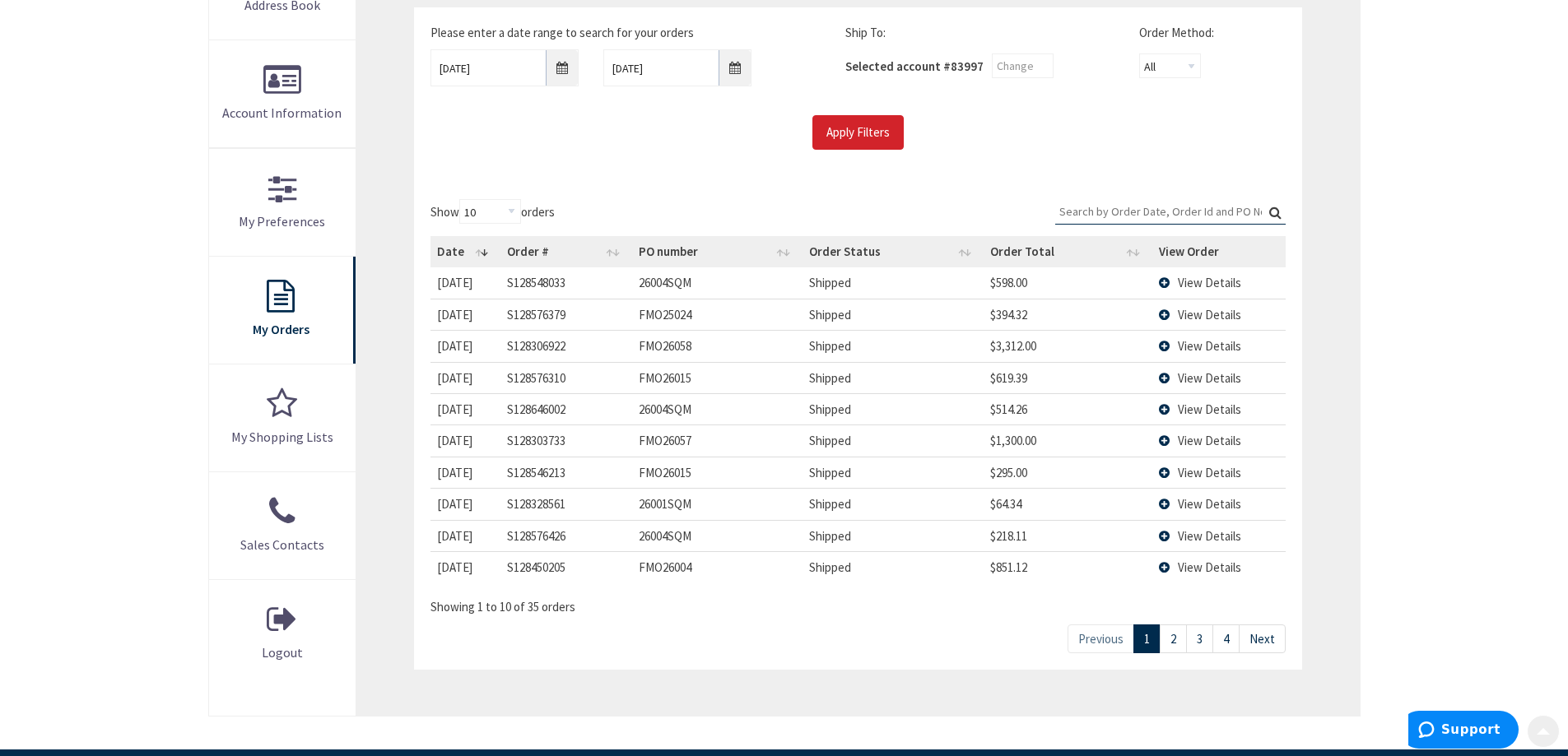
scroll to position [494, 0]
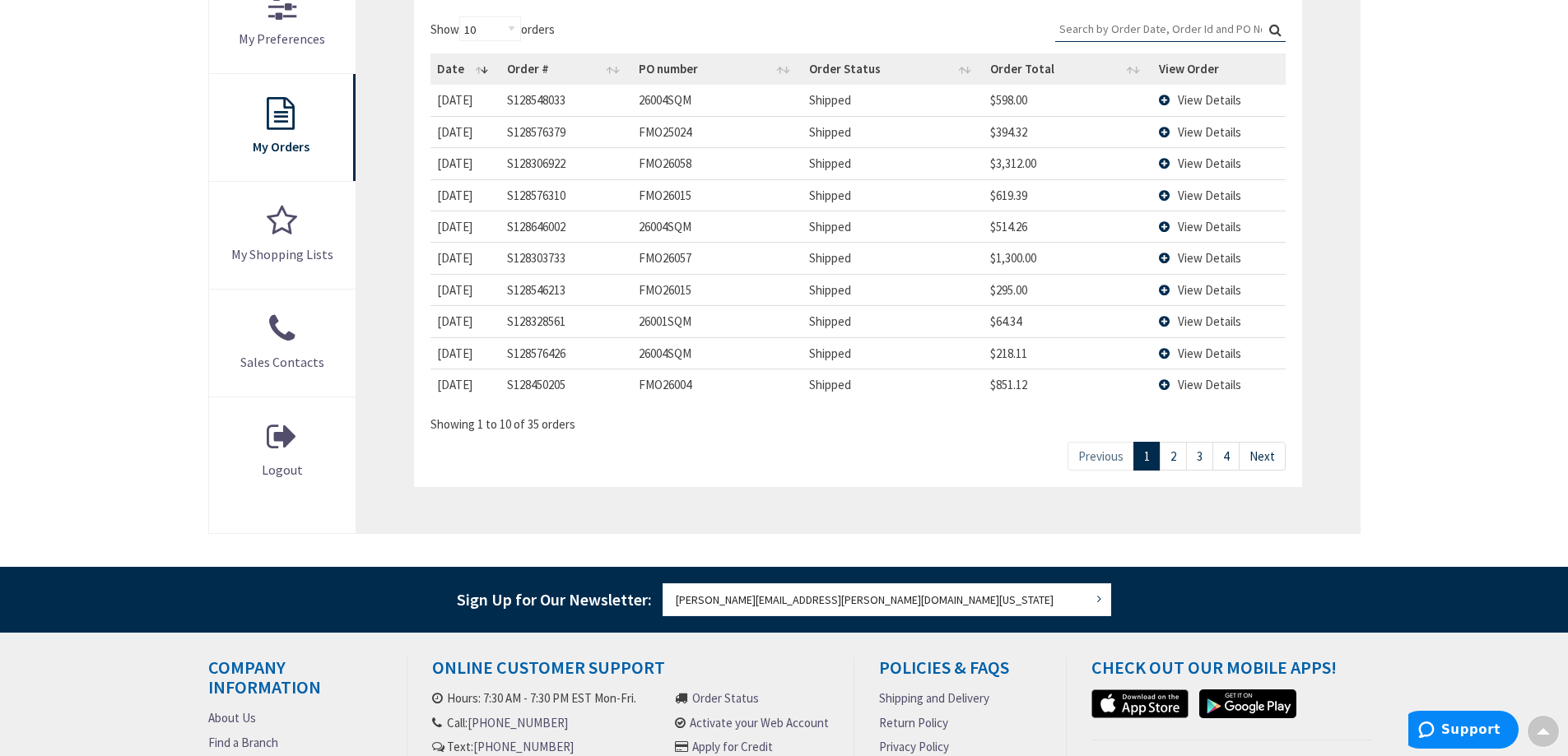
click at [1207, 92] on span "View Details" at bounding box center [1209, 100] width 63 height 15
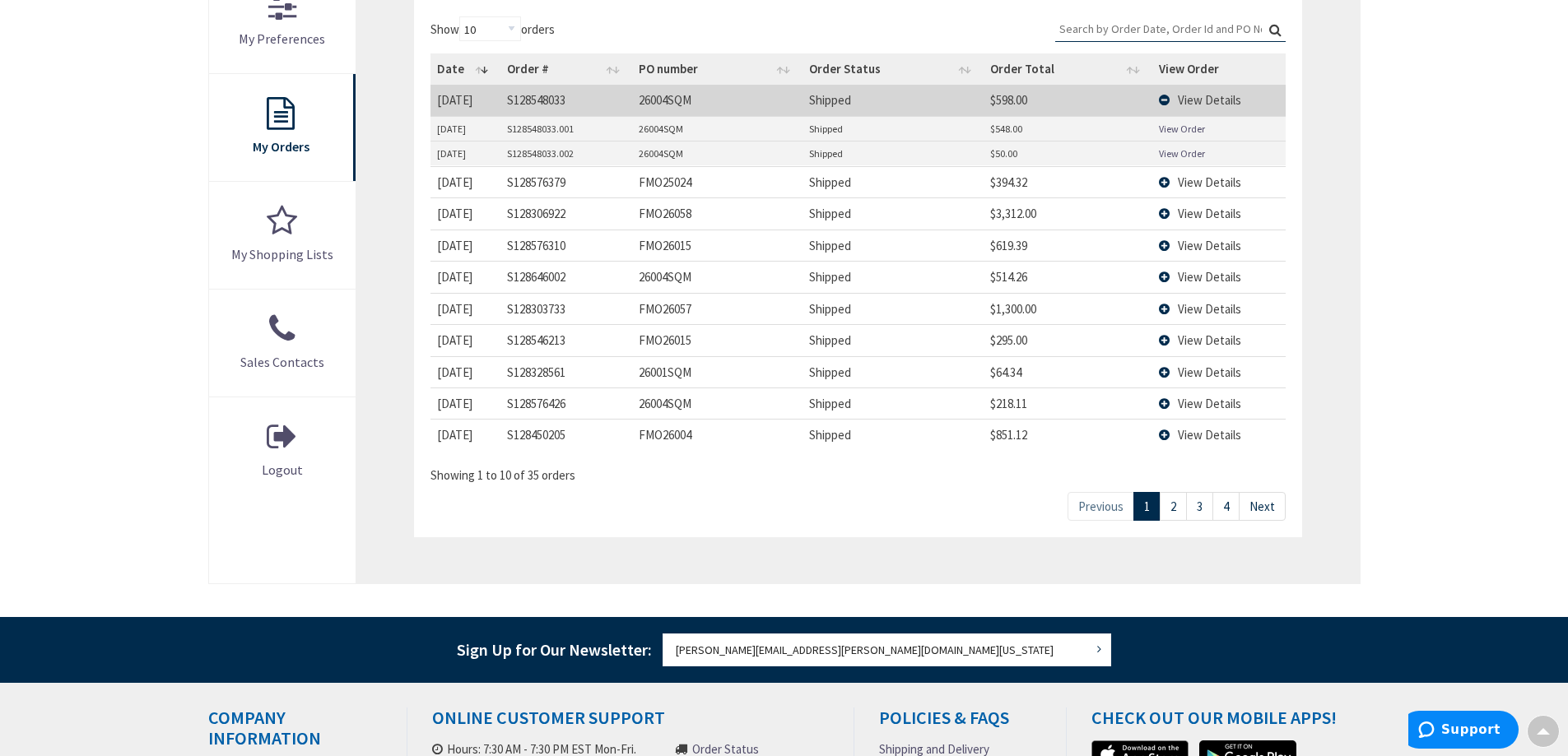
click at [1174, 131] on link "View Order" at bounding box center [1182, 128] width 46 height 14
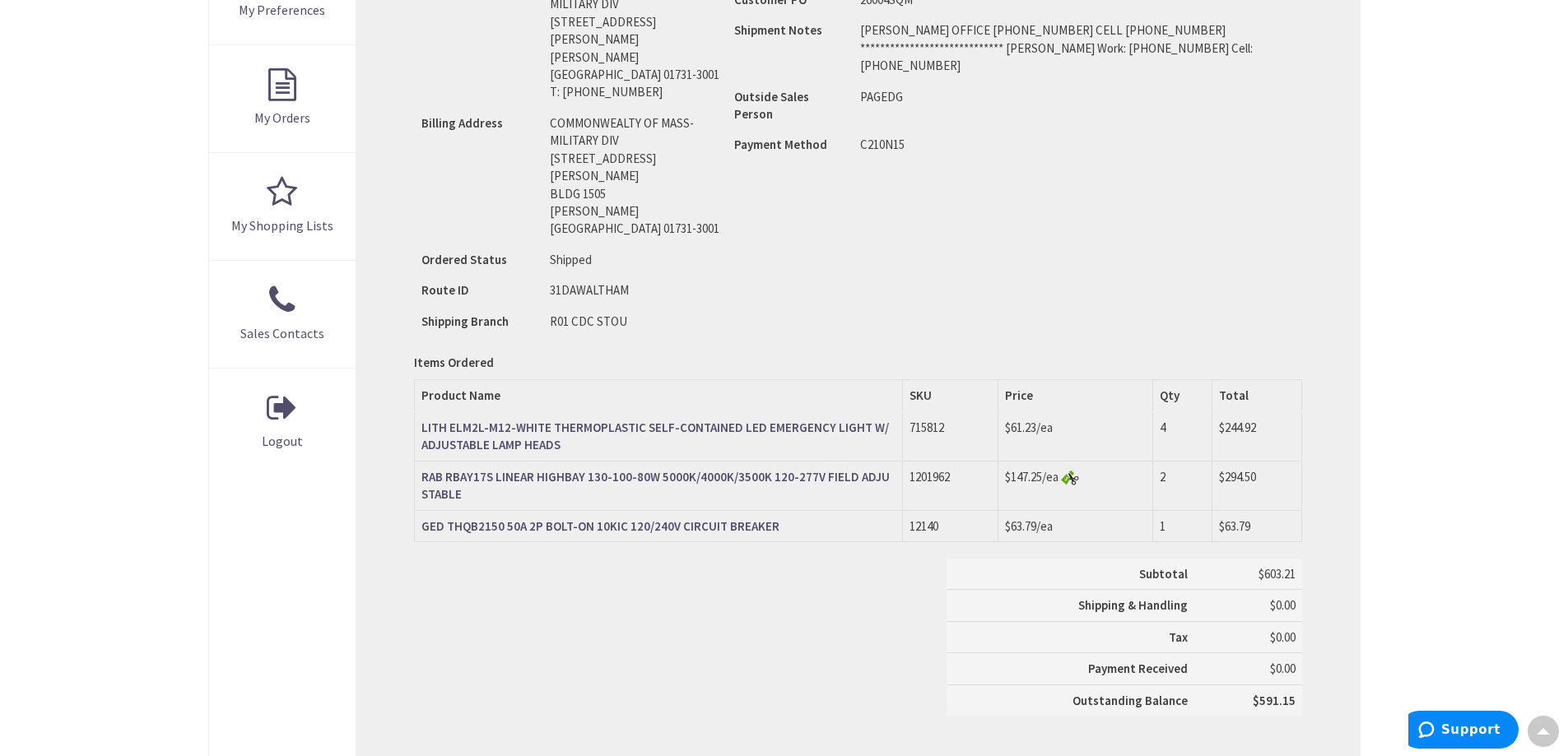
scroll to position [494, 0]
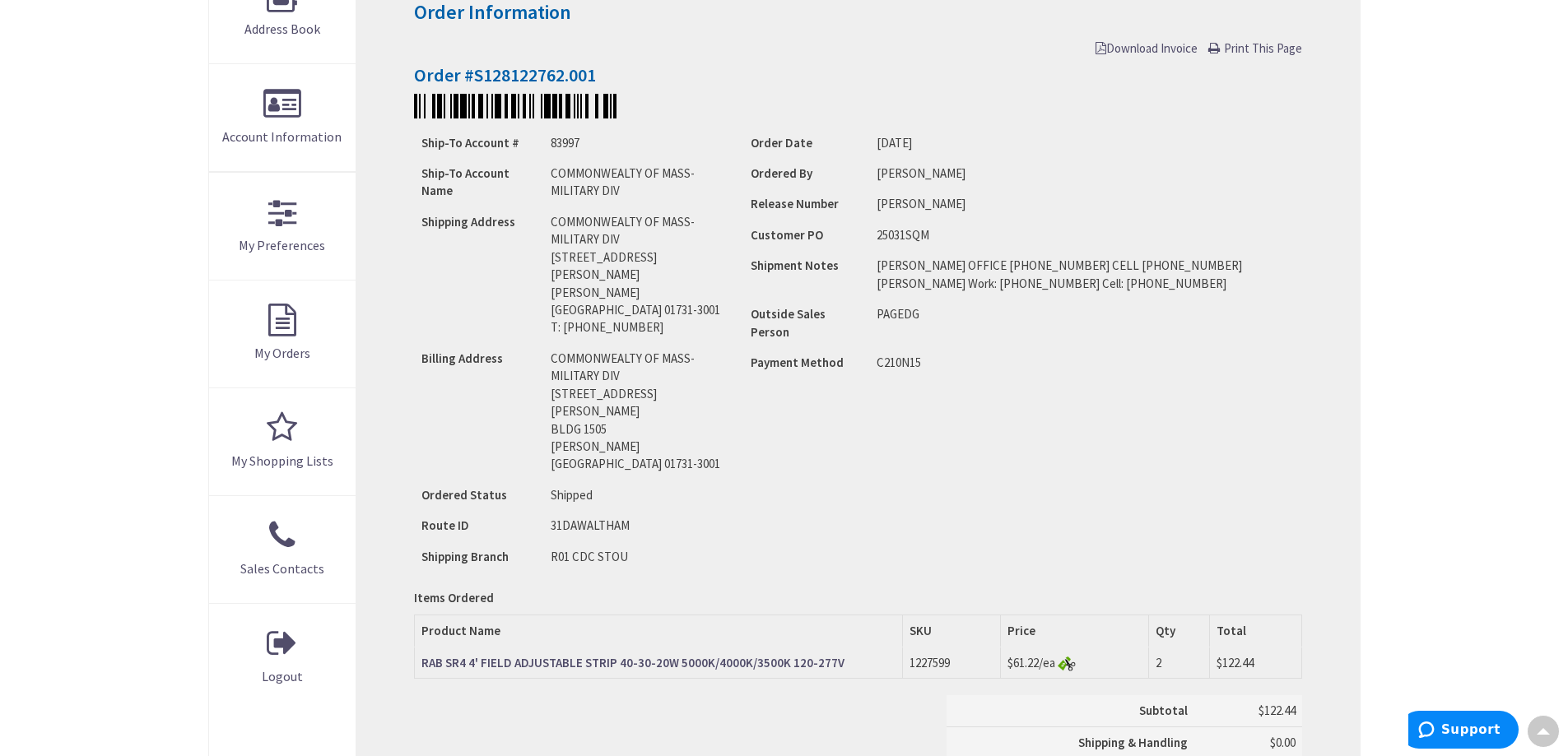
scroll to position [210, 0]
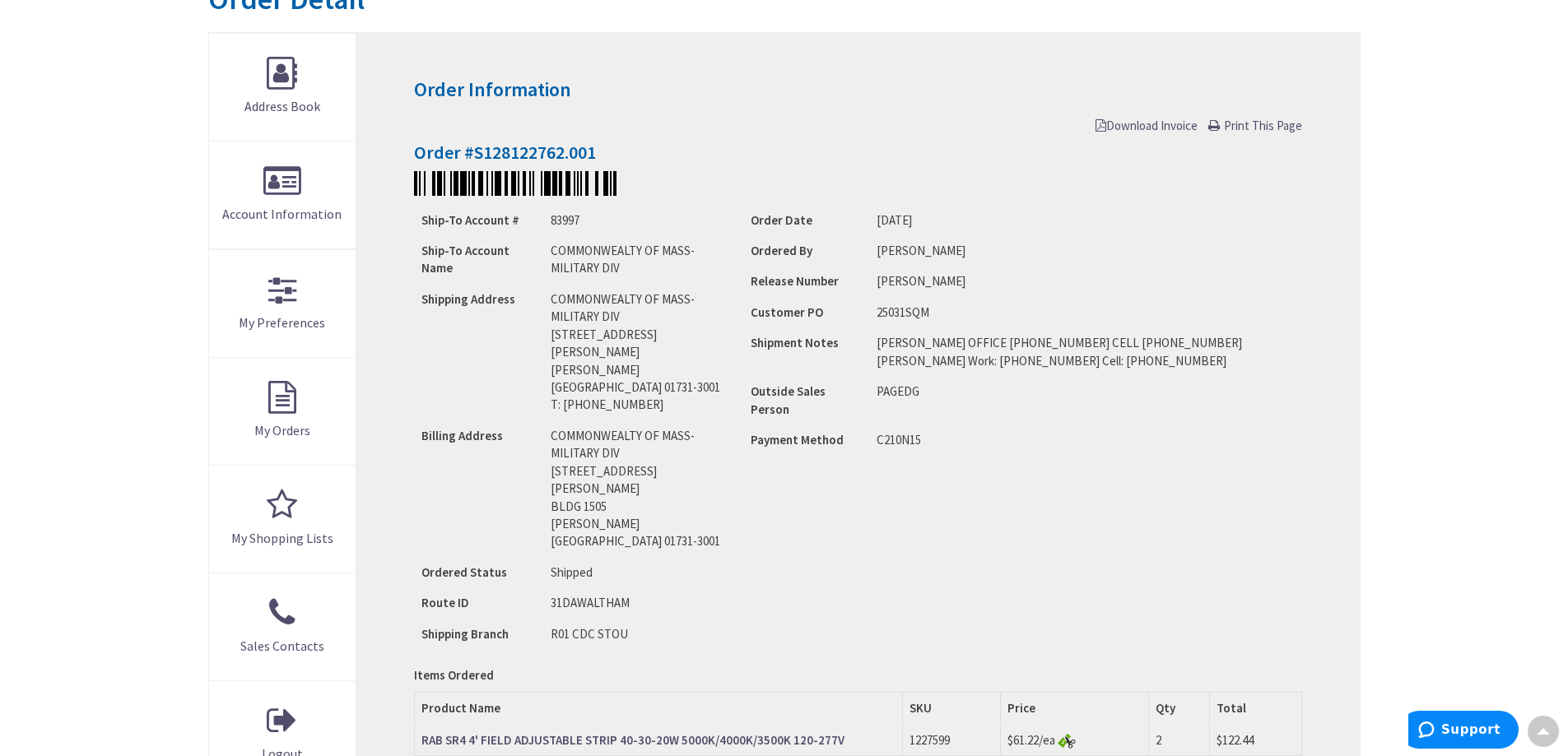
click at [1238, 126] on span "Print This Page" at bounding box center [1264, 125] width 78 height 15
click at [1176, 115] on div "Order Information Download Invoice Print This Page Order #S128122762.001 Ship-T…" at bounding box center [857, 512] width 1002 height 960
click at [1179, 134] on link "Download Invoice" at bounding box center [1146, 125] width 102 height 17
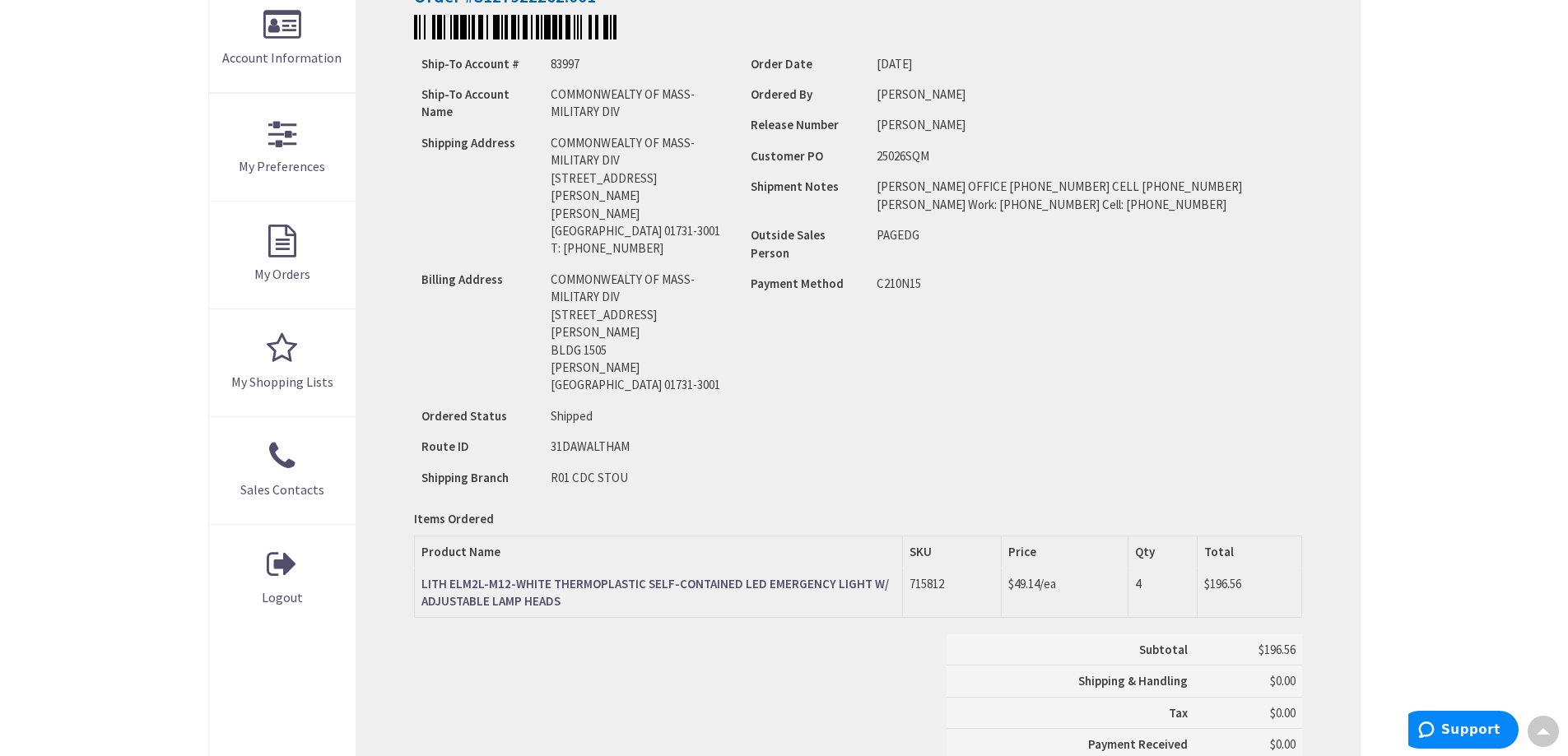
scroll to position [227, 0]
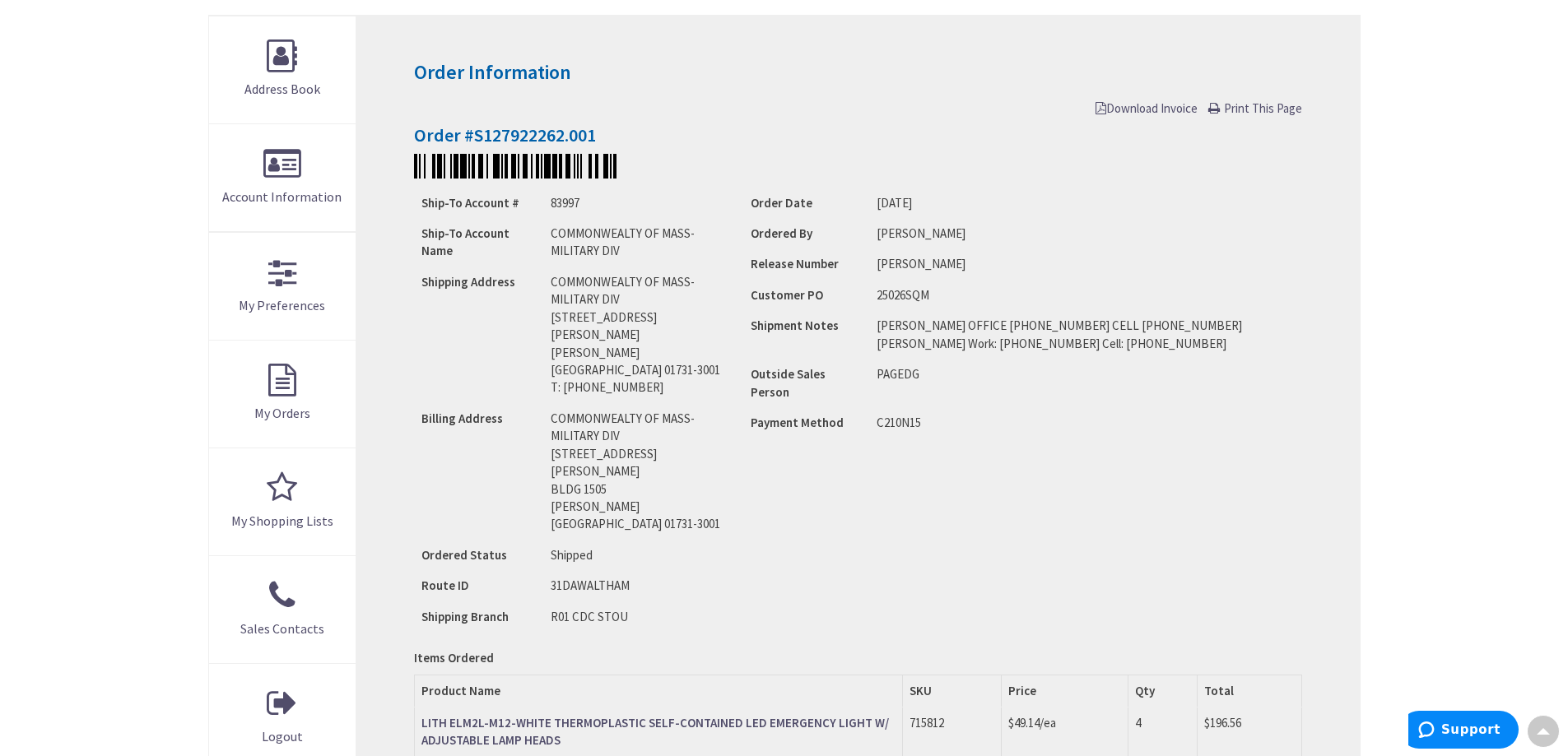
click at [1242, 107] on span "Print This Page" at bounding box center [1264, 108] width 78 height 15
click at [1141, 109] on span "Download Invoice" at bounding box center [1146, 108] width 102 height 15
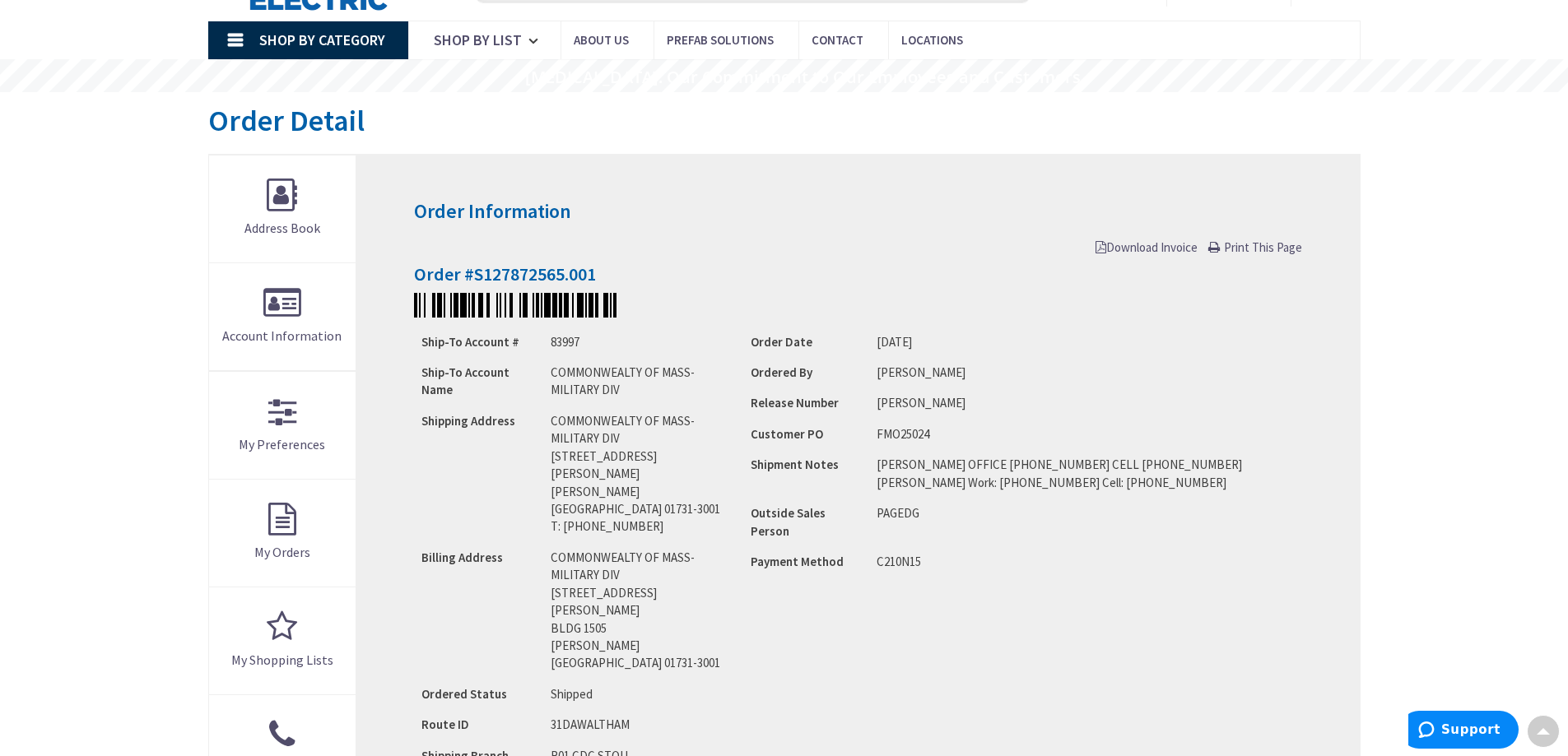
scroll to position [82, 0]
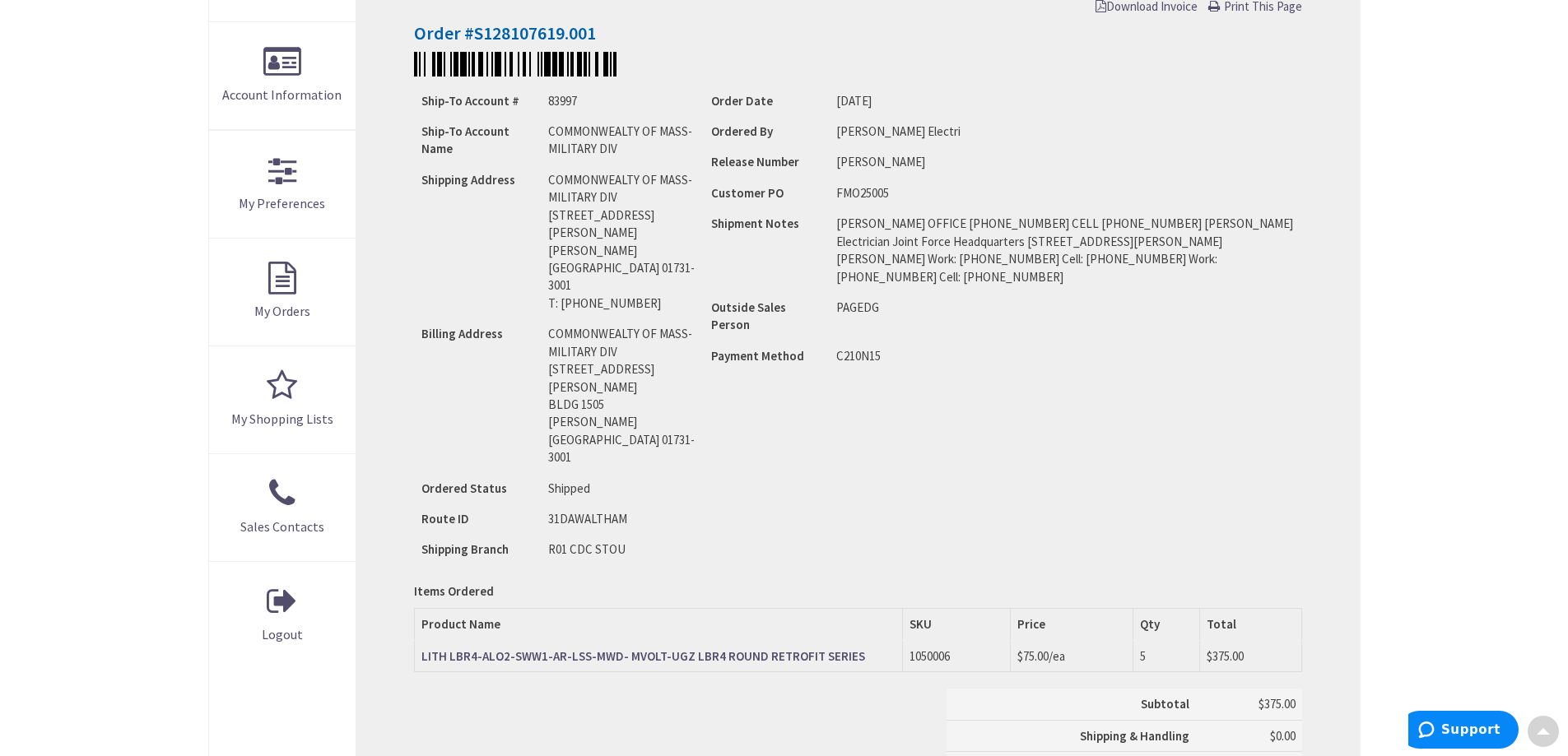
scroll to position [658, 0]
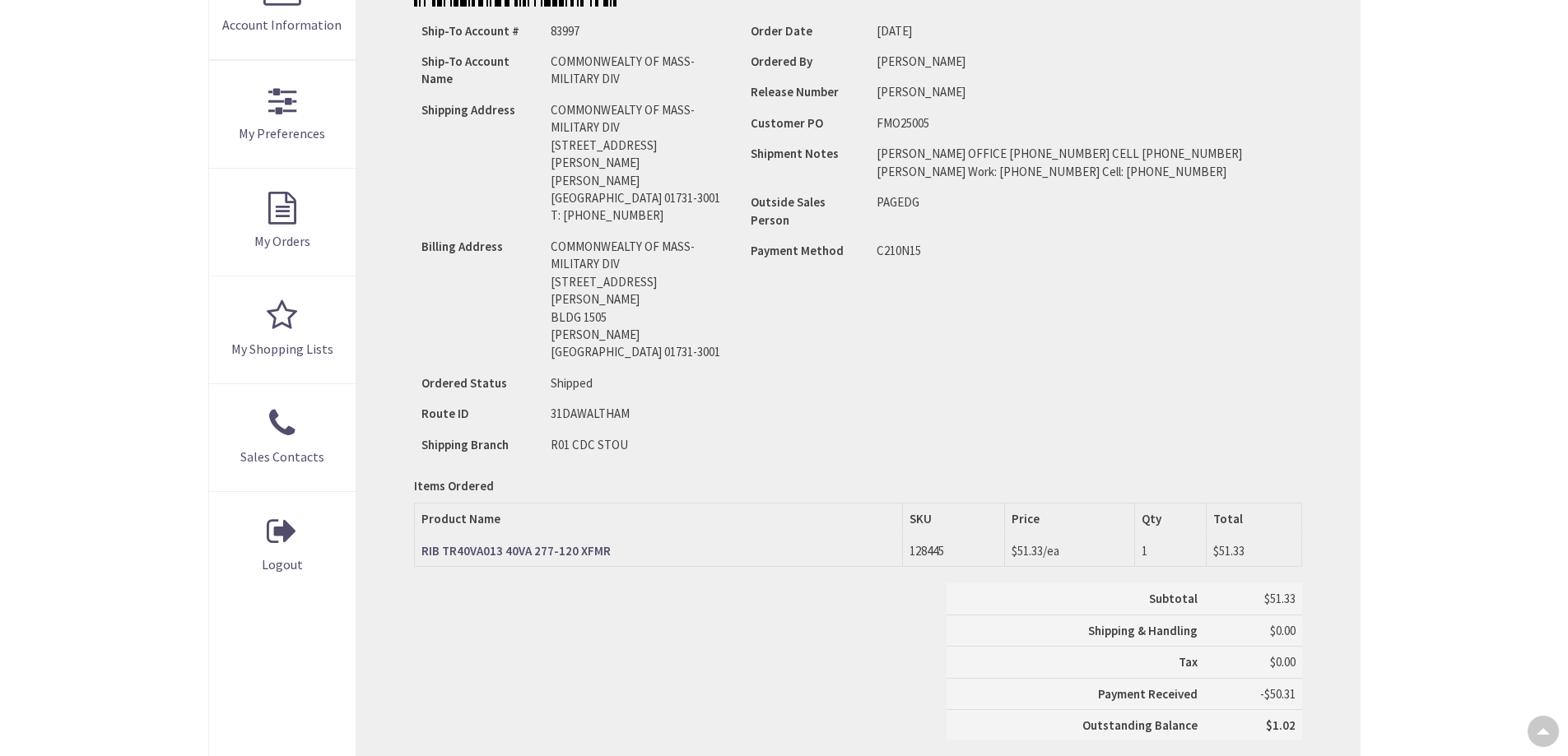
scroll to position [576, 0]
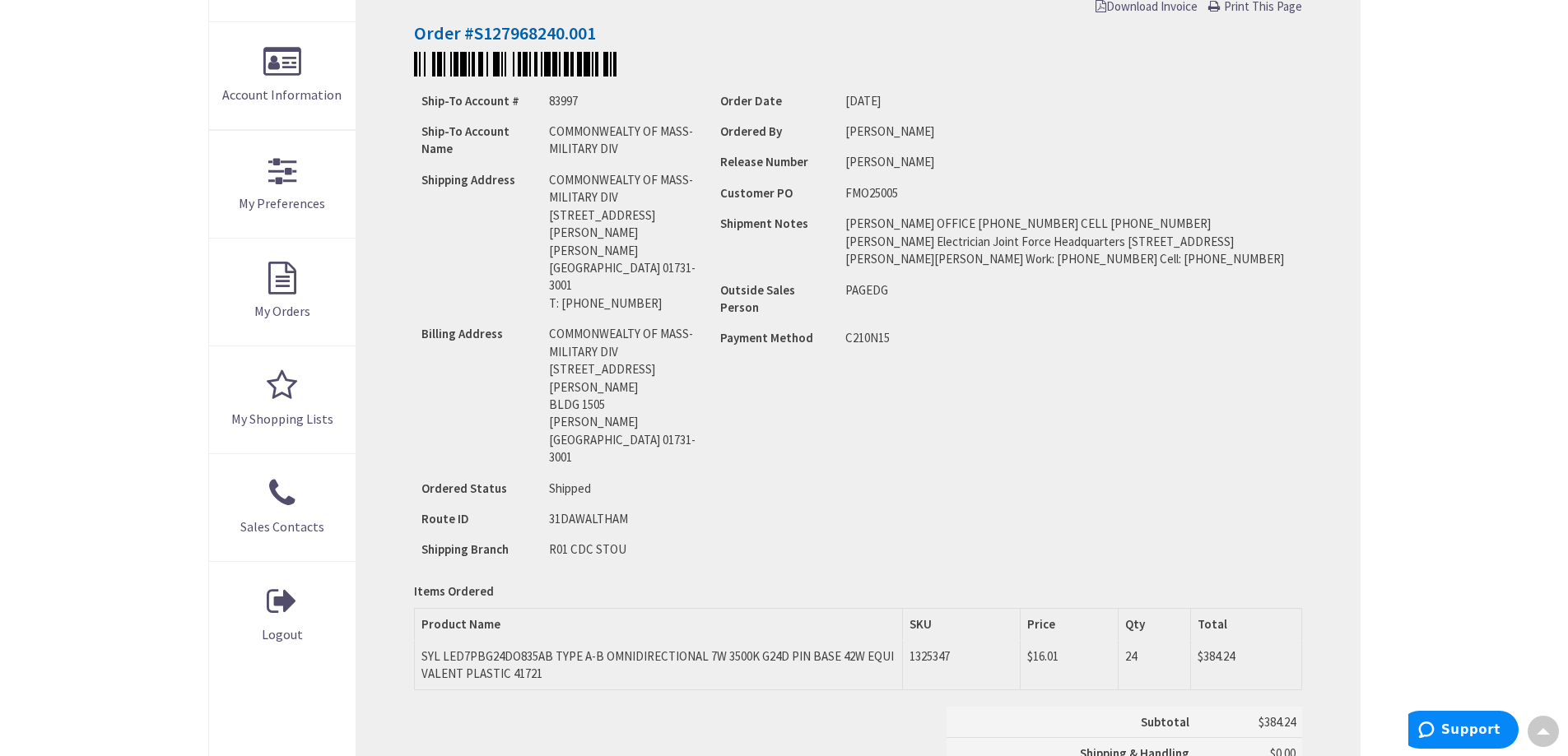
scroll to position [494, 0]
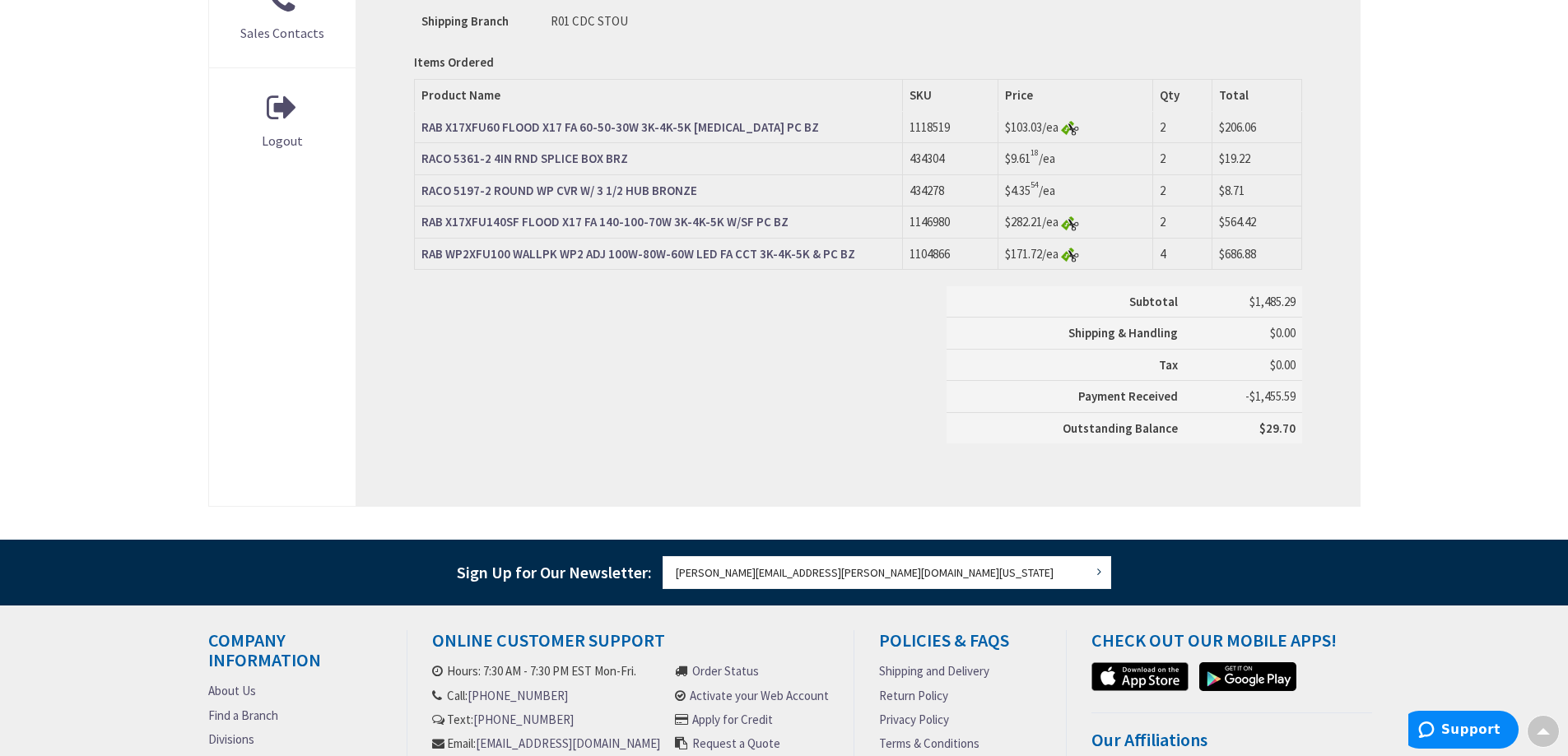
scroll to position [576, 0]
